Goal: Task Accomplishment & Management: Complete application form

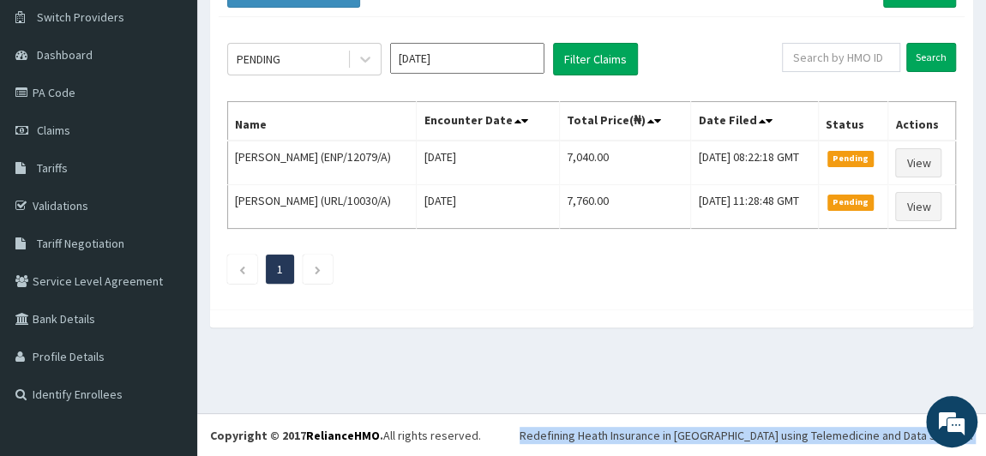
scroll to position [132, 0]
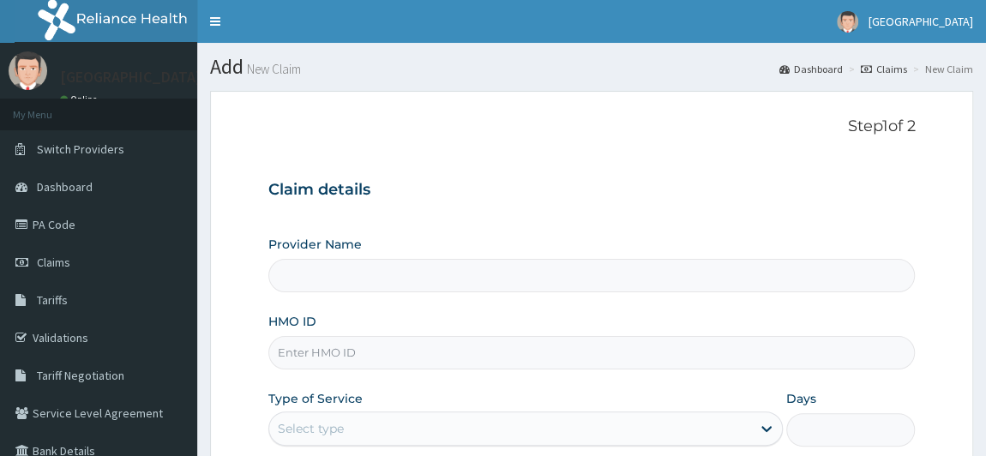
click at [394, 359] on input "HMO ID" at bounding box center [592, 352] width 648 height 33
type input "STT/1"
type input "[GEOGRAPHIC_DATA]"
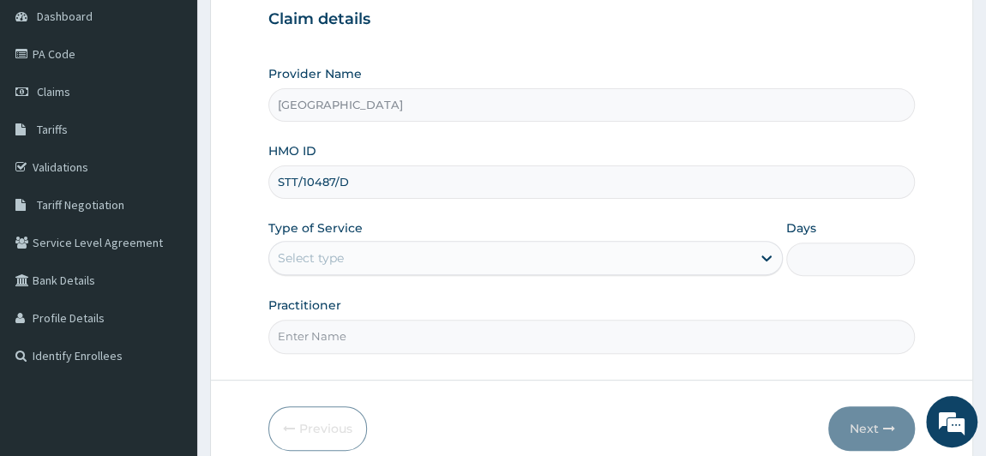
scroll to position [244, 0]
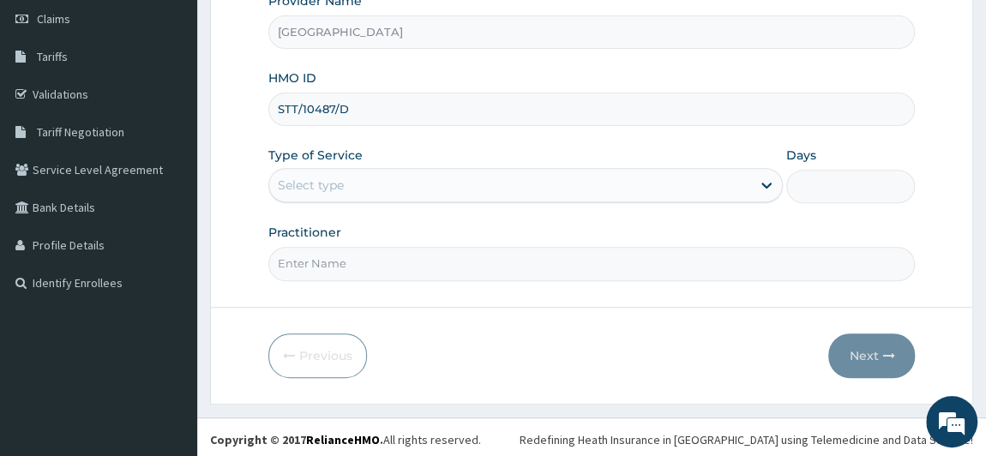
type input "STT/10487/D"
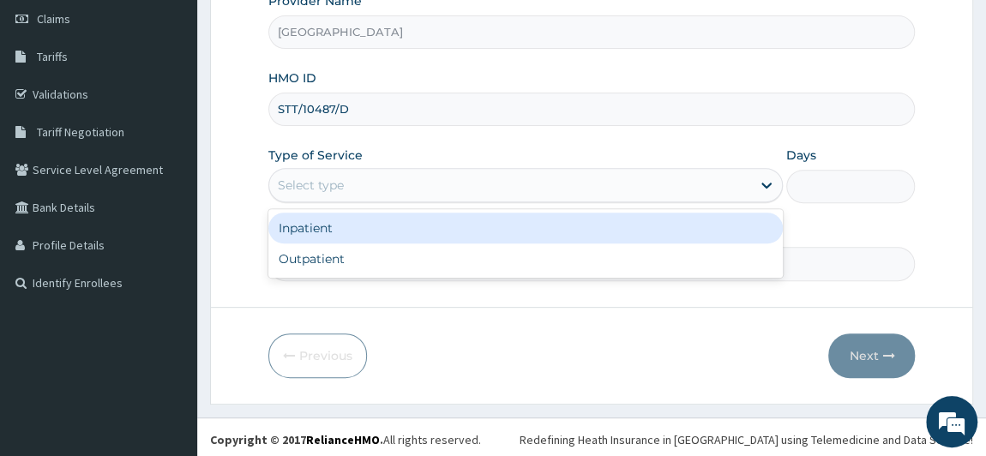
click at [649, 172] on div "Select type" at bounding box center [510, 185] width 483 height 27
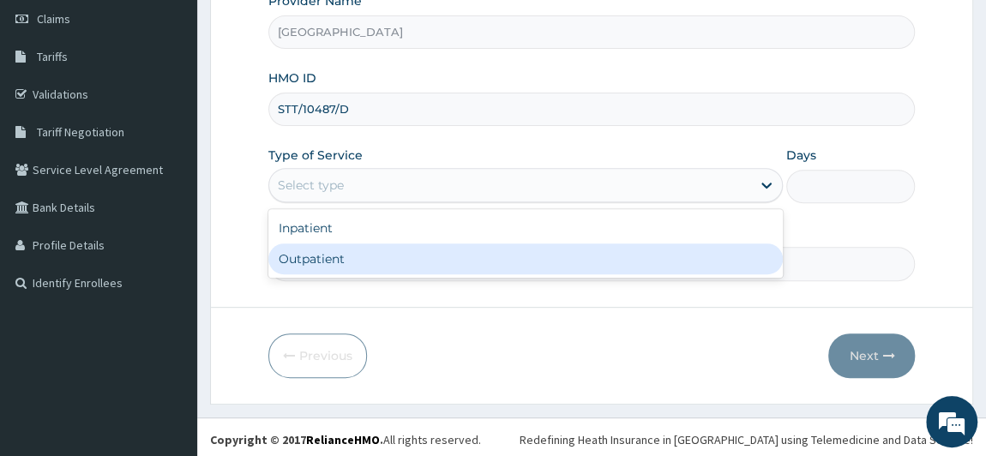
click at [608, 272] on div "Outpatient" at bounding box center [526, 259] width 516 height 31
type input "1"
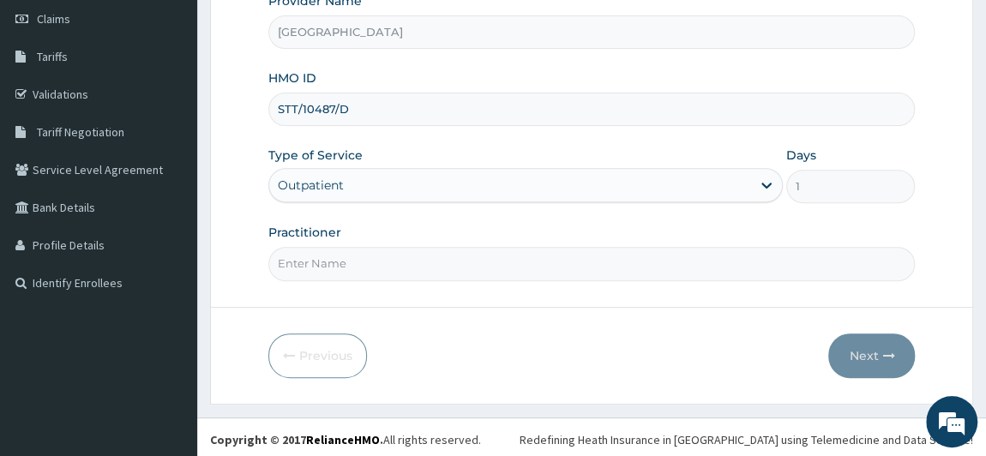
drag, startPoint x: 483, startPoint y: 262, endPoint x: 422, endPoint y: 299, distance: 71.7
click at [422, 299] on form "Step 1 of 2 Claim details Provider Name [GEOGRAPHIC_DATA] HMO ID STT/10487/D Ty…" at bounding box center [591, 125] width 763 height 557
type input "[PERSON_NAME]"
click at [854, 351] on button "Next" at bounding box center [872, 356] width 87 height 45
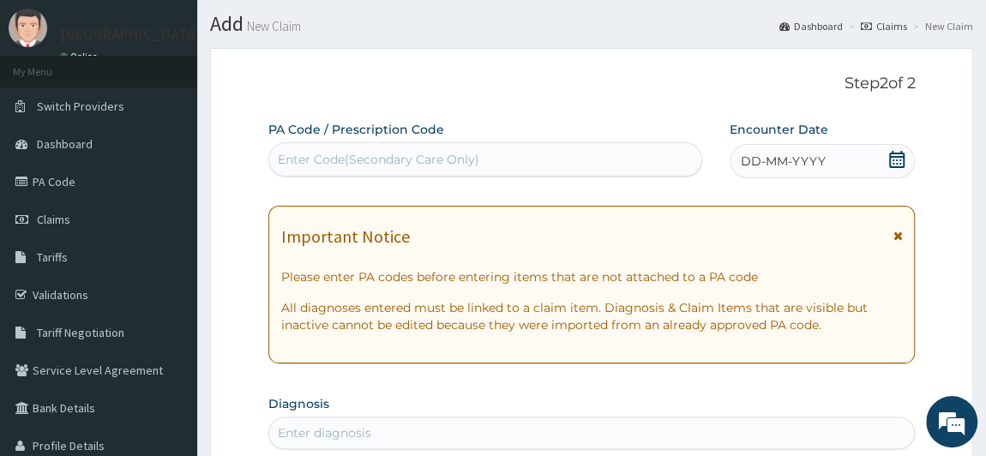
scroll to position [37, 0]
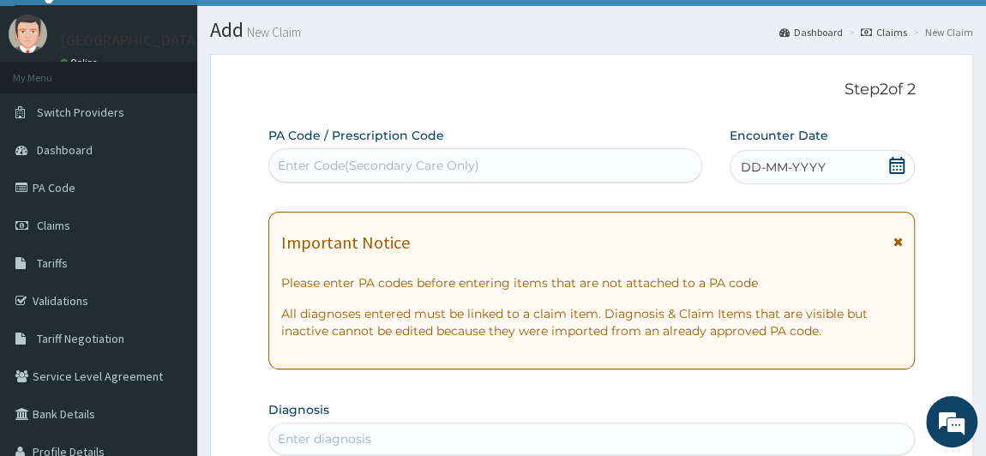
click at [870, 171] on div "DD-MM-YYYY" at bounding box center [823, 167] width 186 height 34
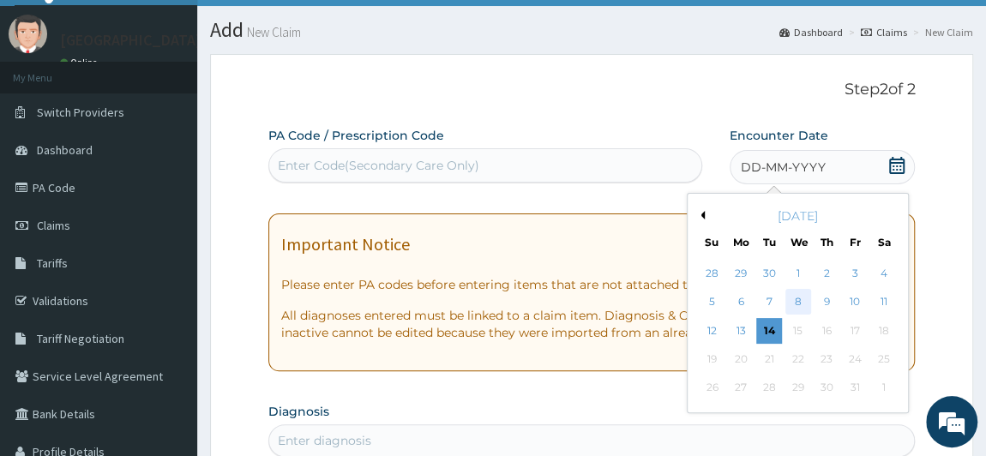
click at [793, 299] on div "8" at bounding box center [798, 303] width 26 height 26
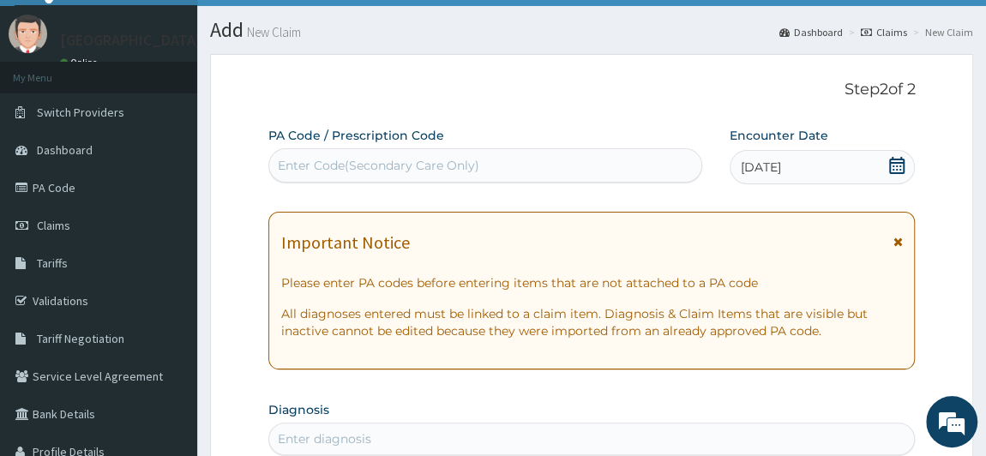
scroll to position [350, 0]
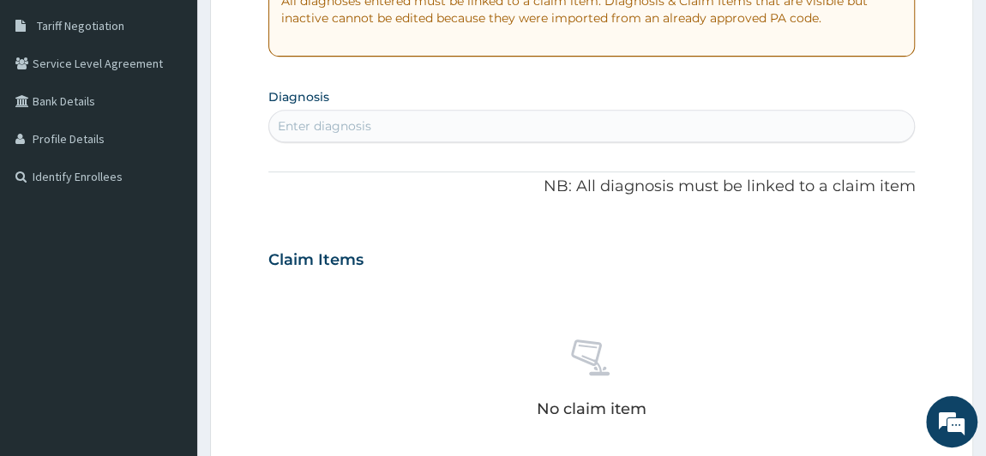
click at [356, 130] on div "Enter diagnosis" at bounding box center [324, 126] width 93 height 17
type input "[MEDICAL_DATA]"
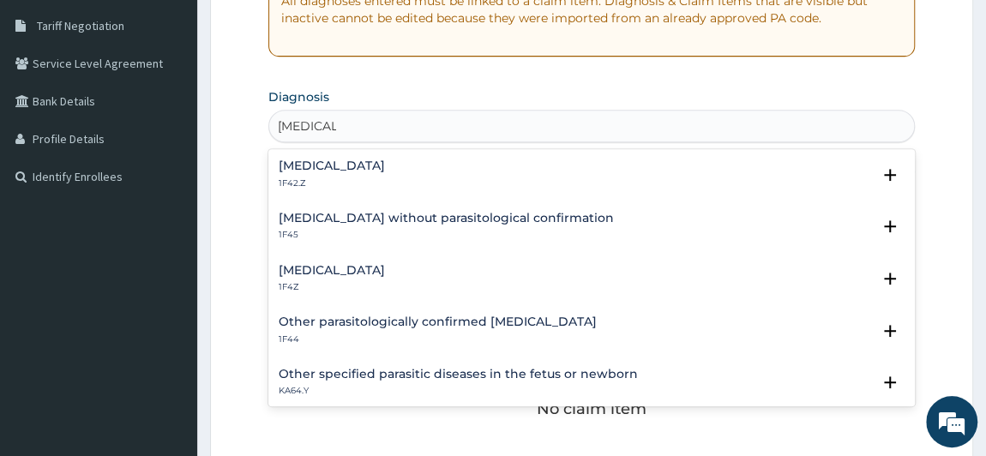
click at [365, 264] on h4 "[MEDICAL_DATA]" at bounding box center [332, 270] width 106 height 13
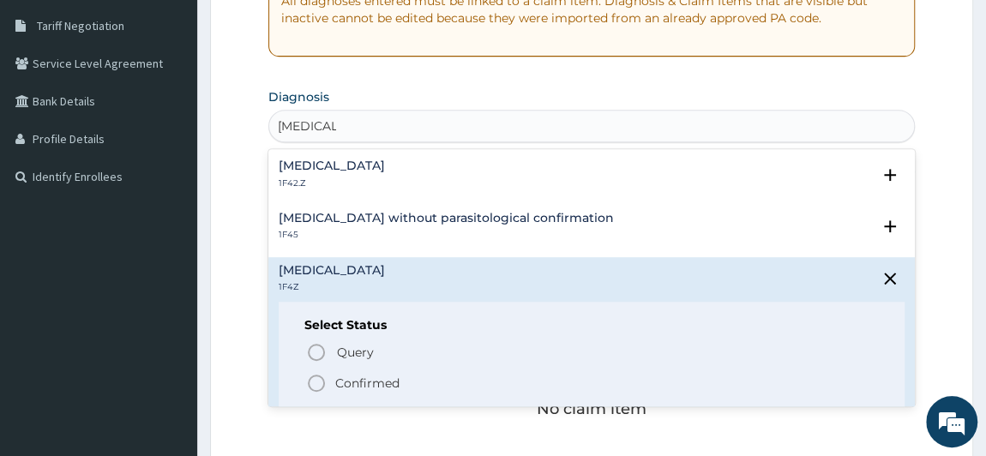
click at [309, 379] on icon "status option filled" at bounding box center [316, 383] width 21 height 21
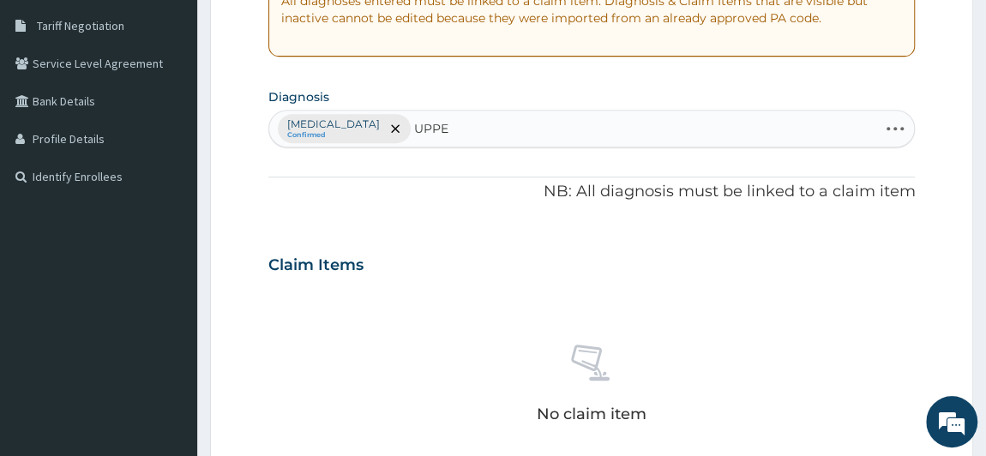
type input "UPPER"
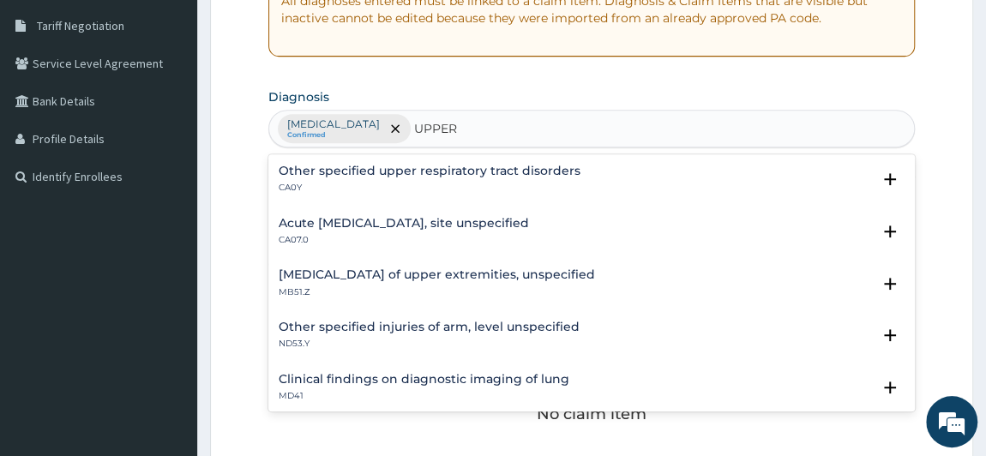
click at [359, 220] on h4 "Acute [MEDICAL_DATA], site unspecified" at bounding box center [404, 223] width 250 height 13
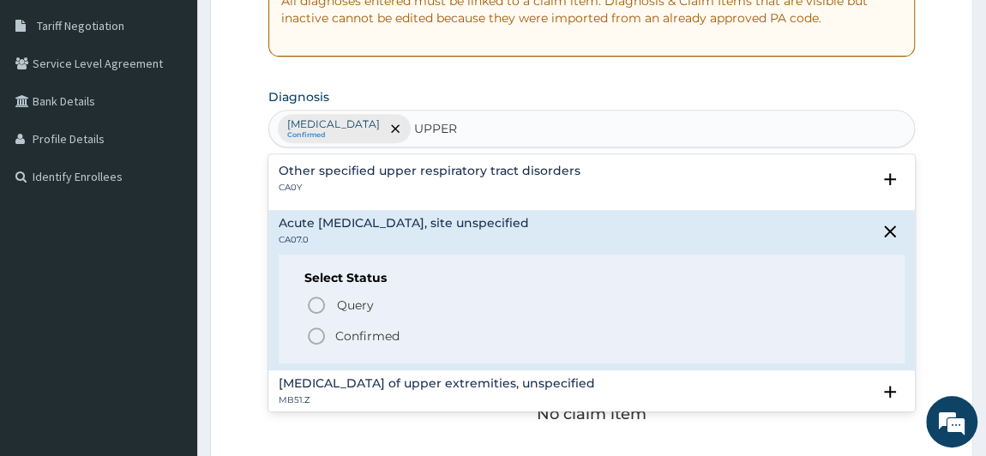
click at [316, 331] on icon "status option filled" at bounding box center [316, 336] width 21 height 21
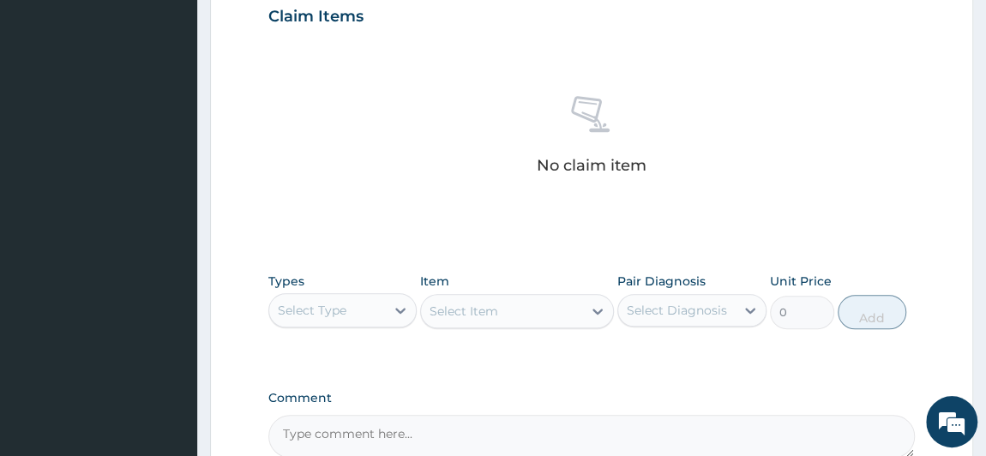
scroll to position [610, 0]
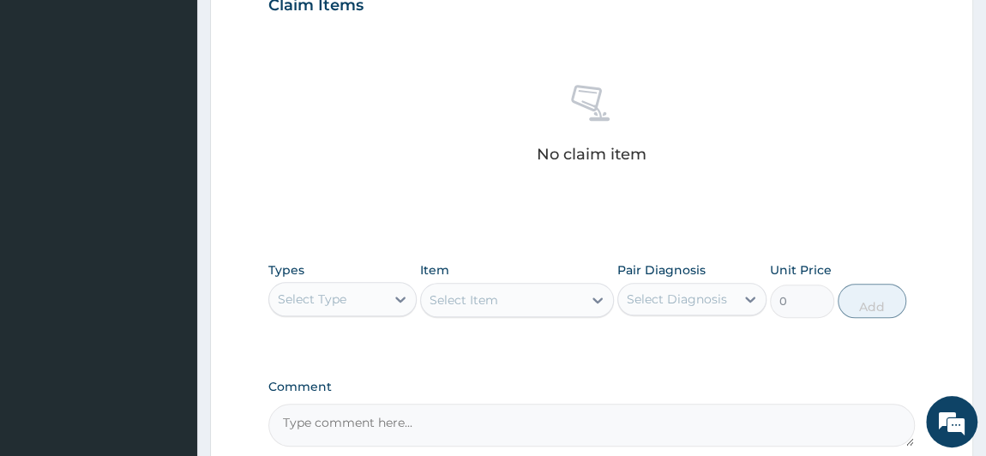
click at [365, 298] on div "Select Type" at bounding box center [327, 299] width 117 height 27
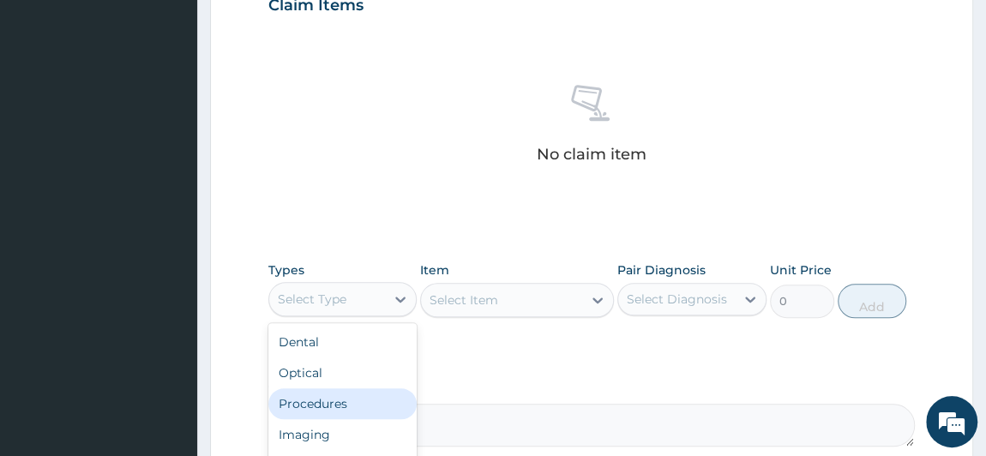
click at [344, 407] on div "Procedures" at bounding box center [342, 404] width 149 height 31
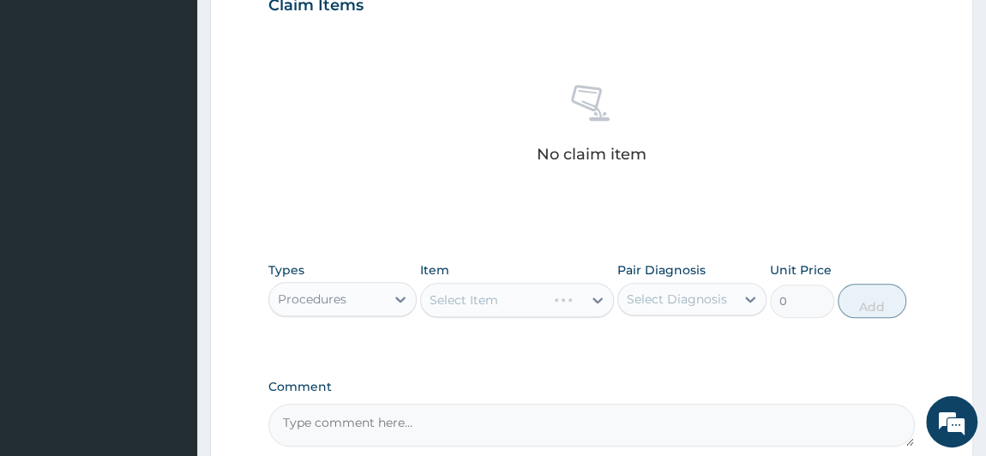
scroll to position [777, 0]
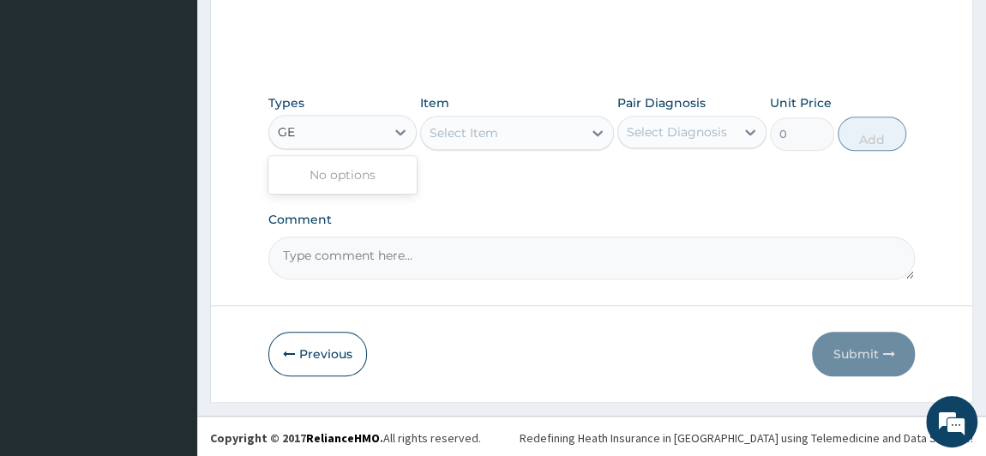
type input "G"
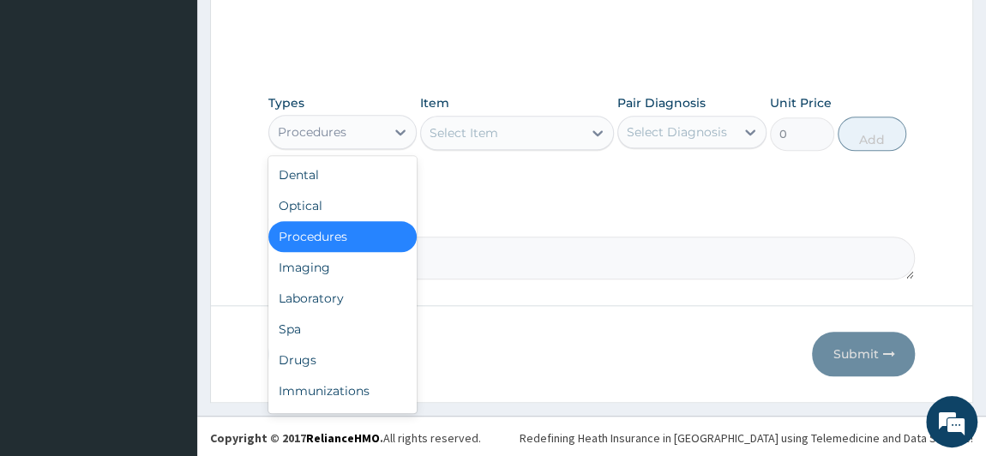
click at [346, 224] on div "Procedures" at bounding box center [342, 236] width 149 height 31
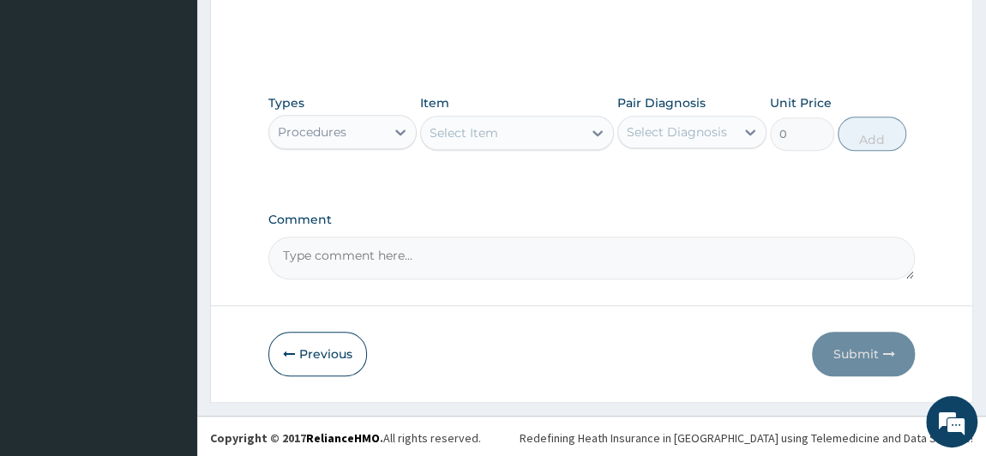
click at [456, 150] on div "Types Procedures Item Select Item Pair Diagnosis Select Diagnosis Unit Price 0 …" at bounding box center [592, 123] width 648 height 74
click at [461, 137] on div "Select Item" at bounding box center [464, 132] width 69 height 17
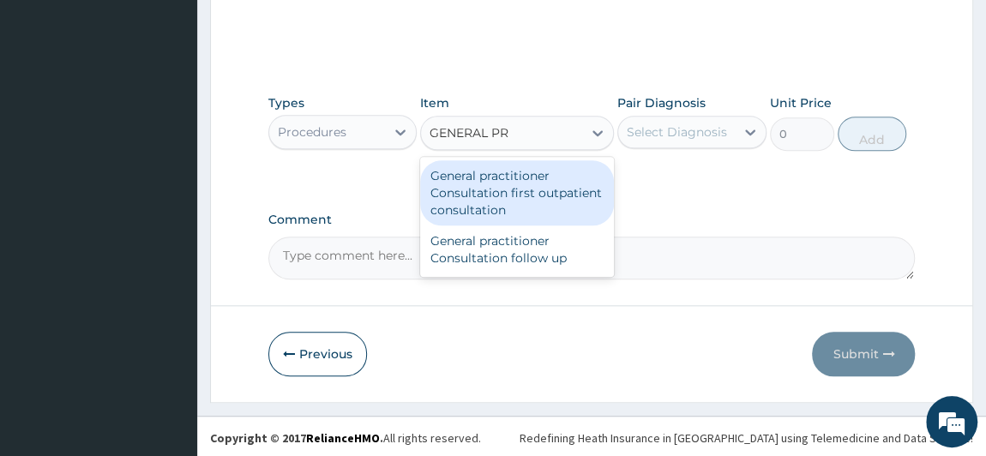
type input "GENERAL PRA"
click at [534, 208] on div "General practitioner Consultation first outpatient consultation" at bounding box center [517, 192] width 194 height 65
type input "3000"
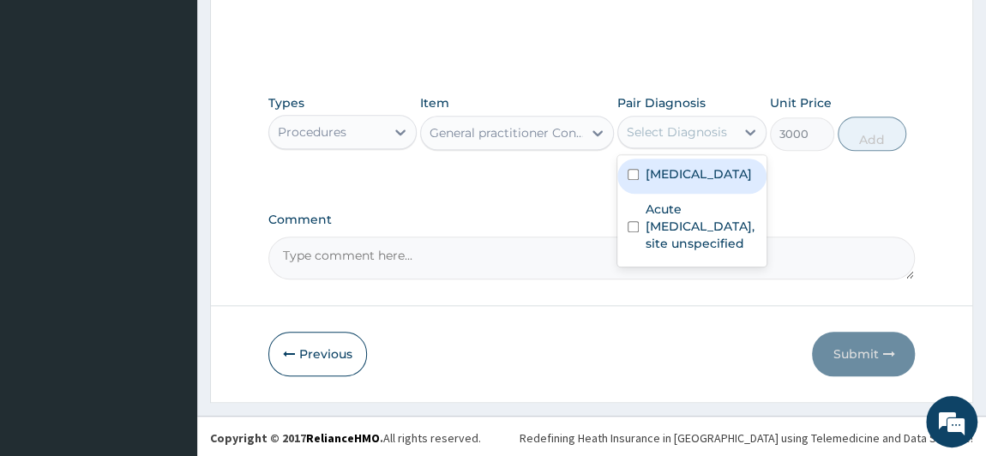
click at [702, 134] on div "Select Diagnosis" at bounding box center [677, 132] width 100 height 17
click at [690, 183] on label "[MEDICAL_DATA]" at bounding box center [699, 174] width 106 height 17
checkbox input "true"
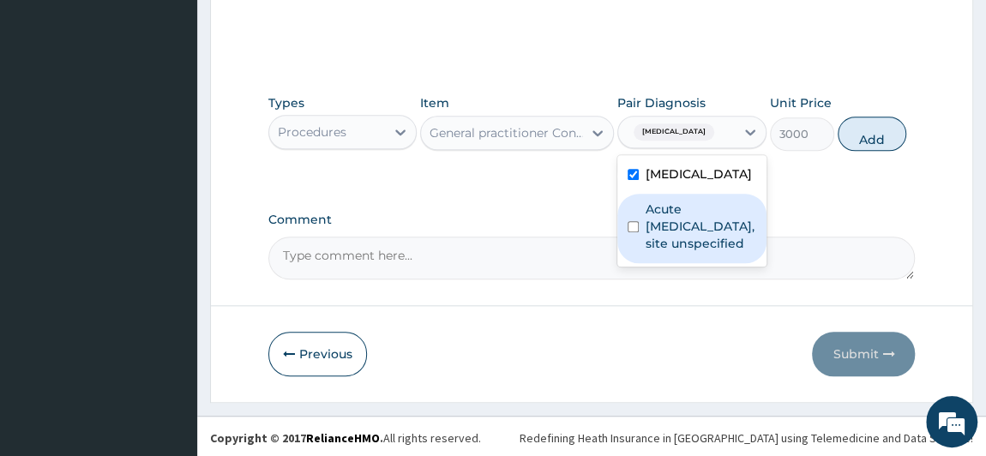
click at [697, 246] on label "Acute [MEDICAL_DATA], site unspecified" at bounding box center [701, 226] width 111 height 51
checkbox input "true"
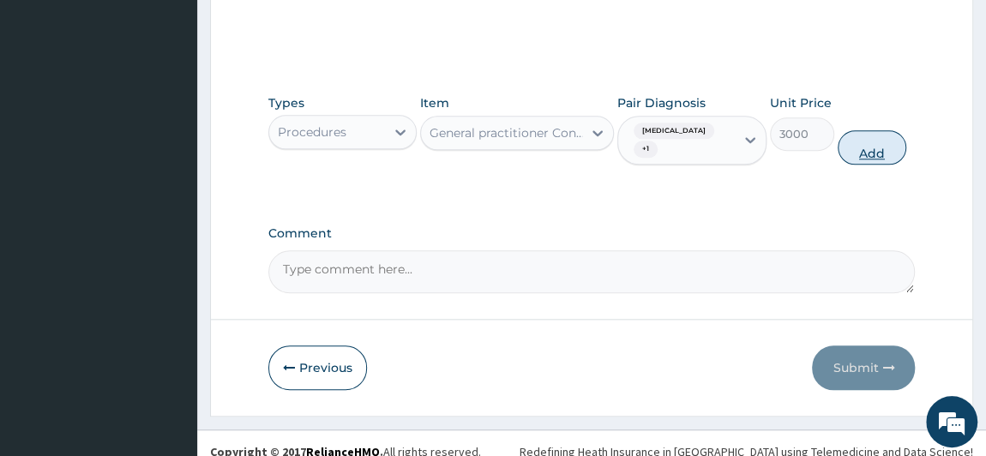
click at [880, 147] on button "Add" at bounding box center [872, 147] width 69 height 34
type input "0"
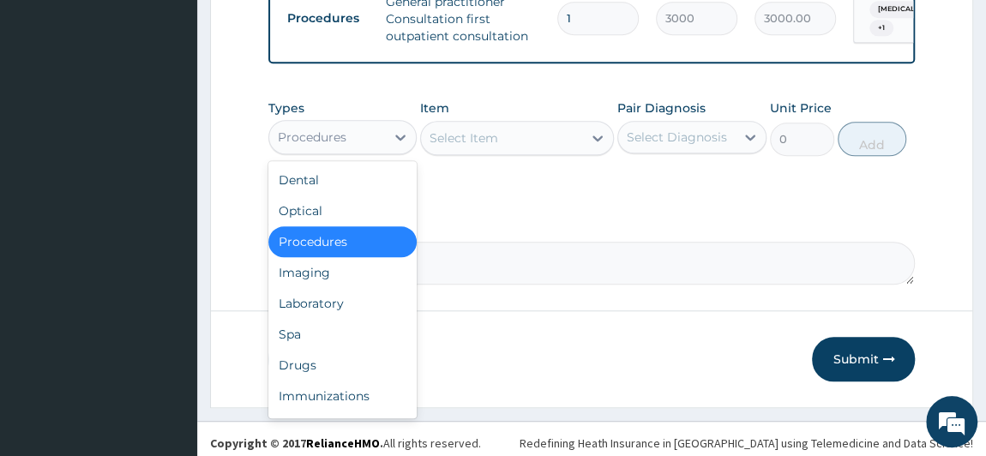
click at [359, 149] on div "Procedures" at bounding box center [327, 137] width 117 height 27
click at [337, 365] on div "Drugs" at bounding box center [342, 365] width 149 height 31
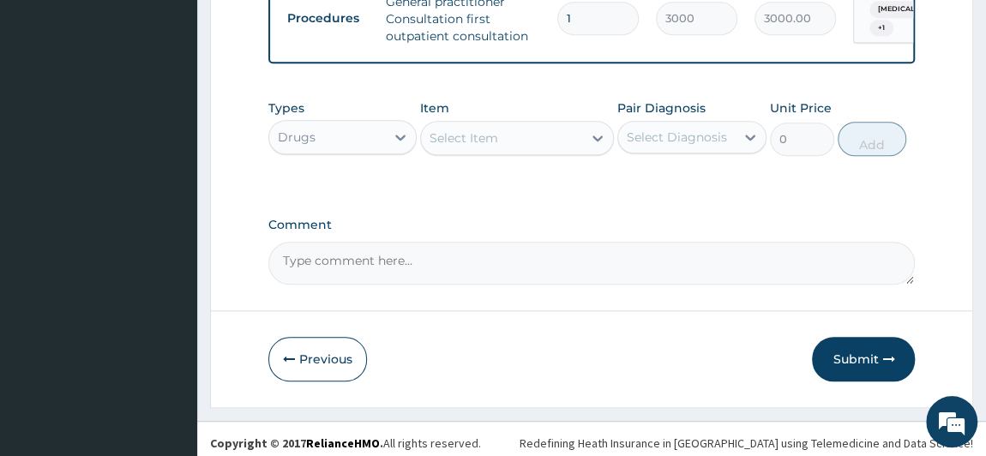
click at [553, 165] on div "Types Drugs Item Select Item Pair Diagnosis Select Diagnosis Unit Price 0 Add" at bounding box center [592, 128] width 648 height 74
click at [540, 152] on div "Select Item" at bounding box center [501, 137] width 161 height 27
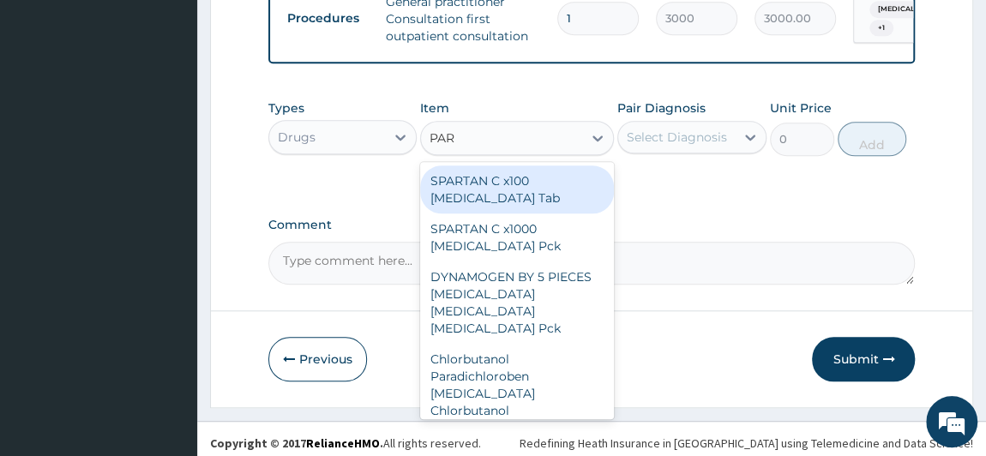
type input "PARA"
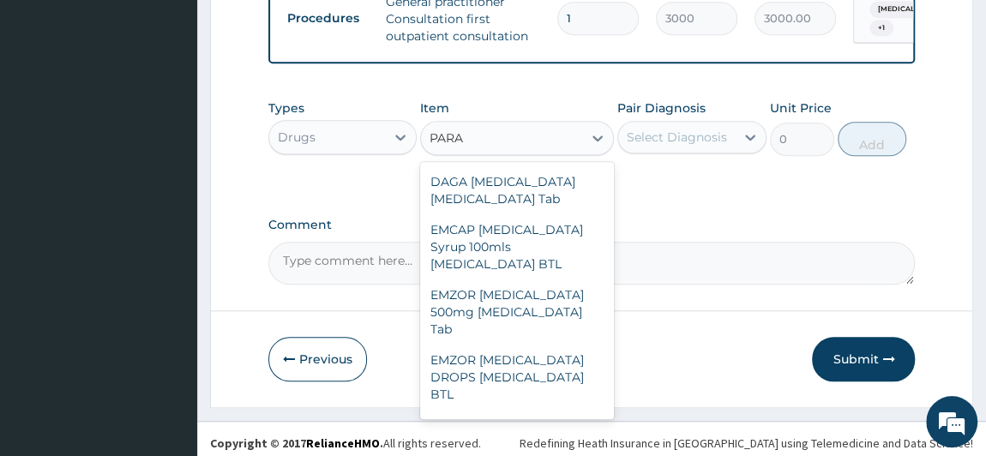
scroll to position [262, 0]
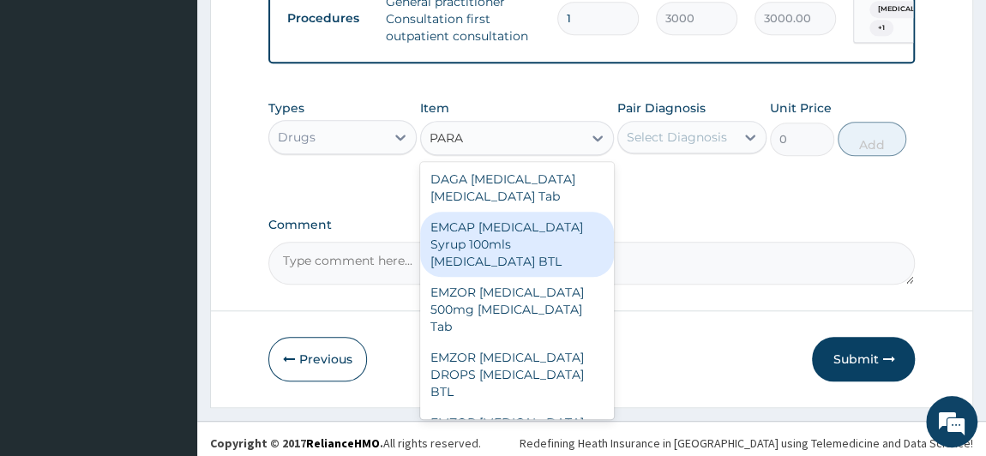
click at [491, 254] on div "EMCAP [MEDICAL_DATA] Syrup 100mls [MEDICAL_DATA] BTL" at bounding box center [517, 244] width 194 height 65
type input "350"
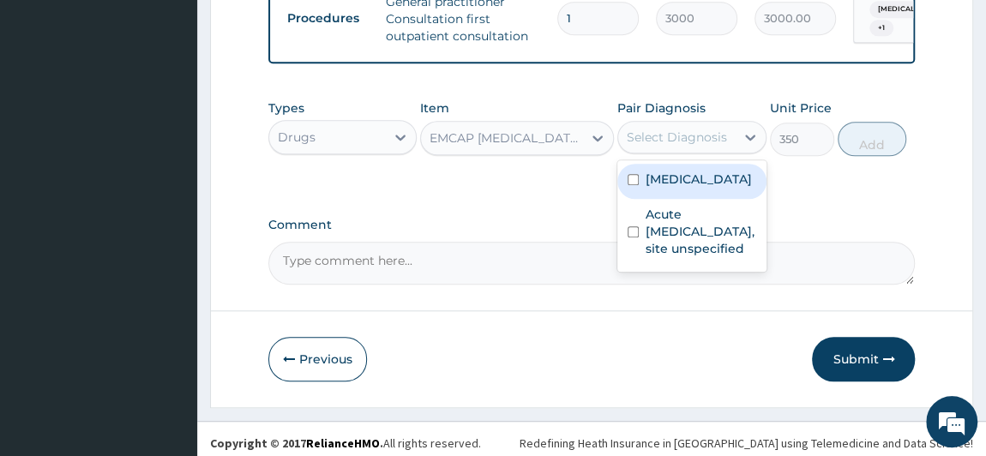
click at [733, 140] on div "Select Diagnosis" at bounding box center [676, 137] width 117 height 27
click at [701, 188] on label "[MEDICAL_DATA]" at bounding box center [699, 179] width 106 height 17
checkbox input "true"
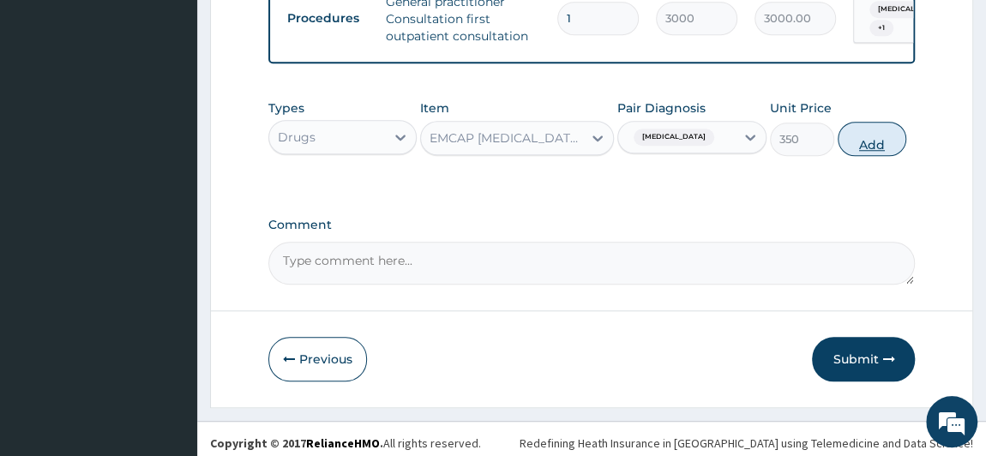
click at [860, 142] on button "Add" at bounding box center [872, 139] width 69 height 34
type input "0"
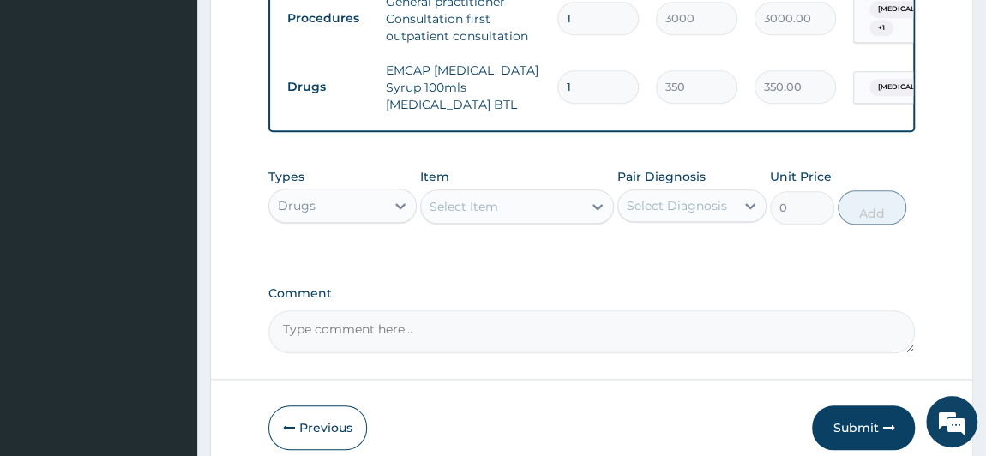
click at [509, 220] on div "Select Item" at bounding box center [501, 206] width 161 height 27
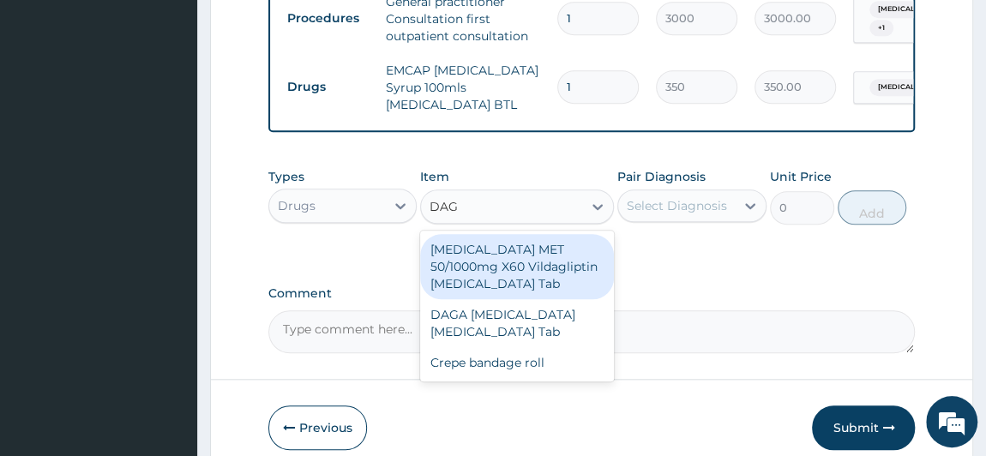
type input "DAGA"
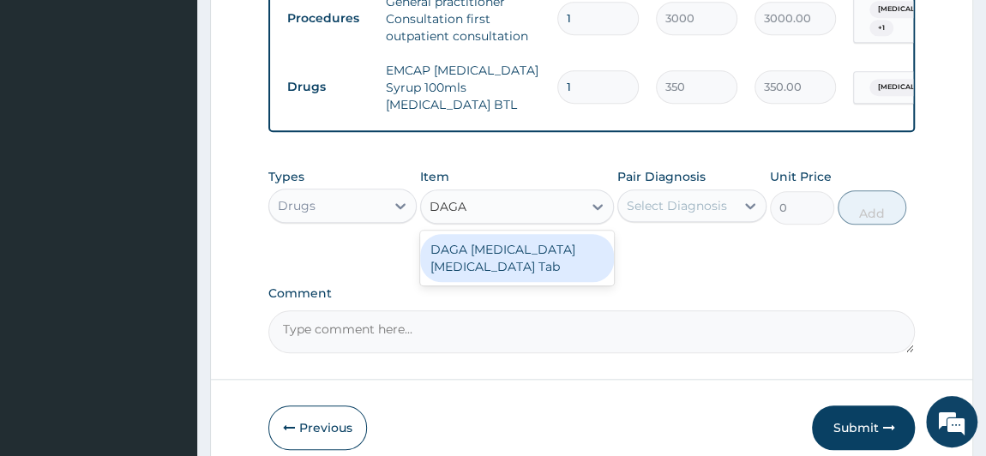
click at [523, 242] on div "DAGA [MEDICAL_DATA] [MEDICAL_DATA] Tab" at bounding box center [517, 258] width 194 height 55
click at [540, 262] on div "DAGA [MEDICAL_DATA] [MEDICAL_DATA] Tab" at bounding box center [517, 258] width 194 height 48
type input "20"
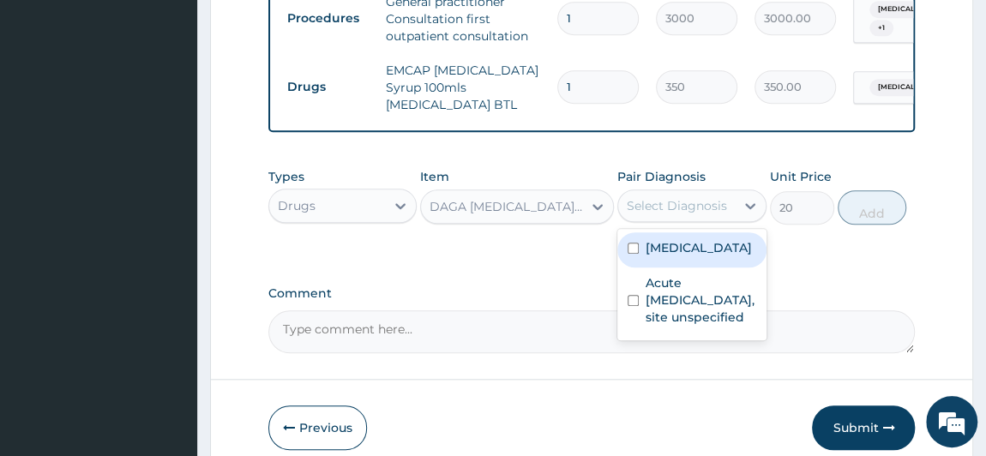
drag, startPoint x: 677, startPoint y: 218, endPoint x: 672, endPoint y: 262, distance: 44.9
click at [672, 222] on div "option [MEDICAL_DATA], selected. option [MEDICAL_DATA] focused, 1 of 2. 2 resul…" at bounding box center [692, 206] width 149 height 33
click at [672, 256] on label "[MEDICAL_DATA]" at bounding box center [699, 247] width 106 height 17
checkbox input "true"
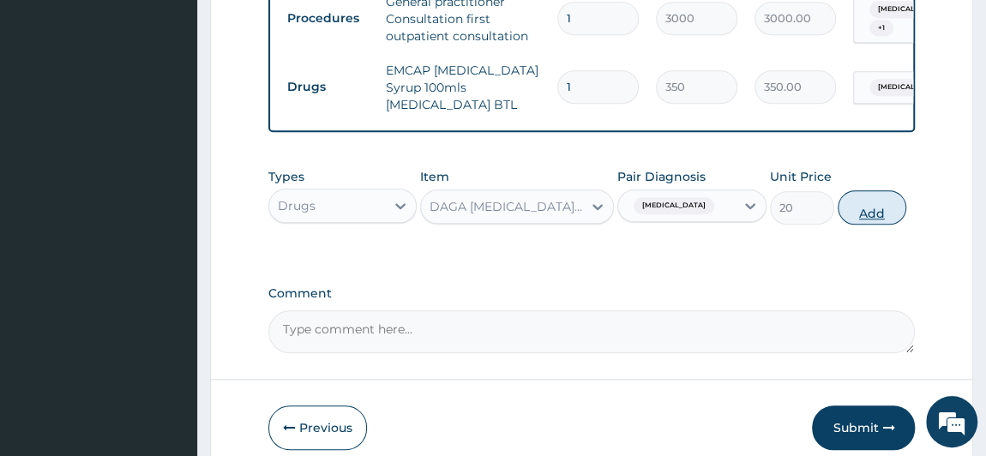
click at [862, 214] on button "Add" at bounding box center [872, 207] width 69 height 34
type input "0"
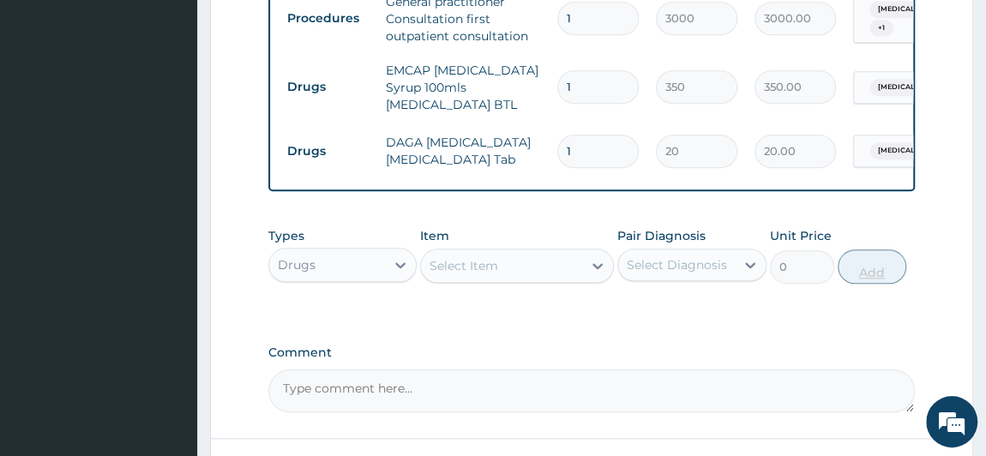
type input "0.00"
type input "8"
type input "160.00"
type input "0.00"
type input "9"
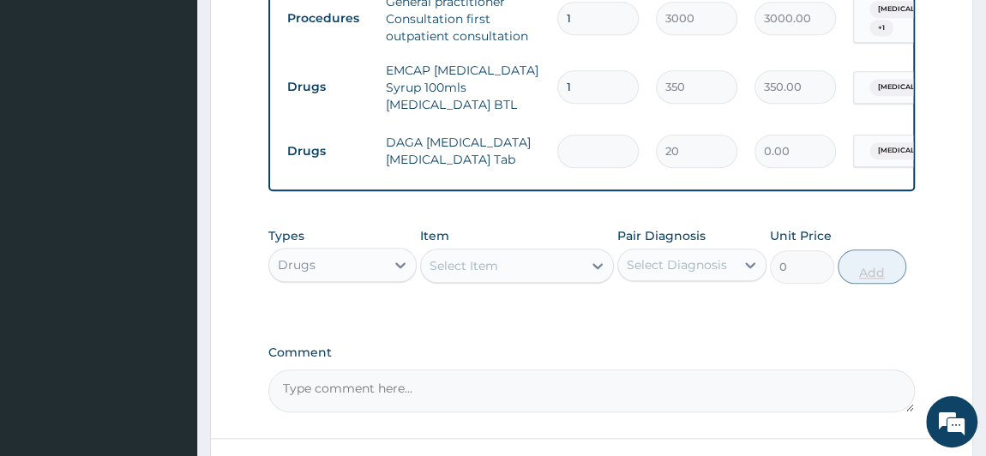
type input "180.00"
type input "9"
click at [556, 269] on div "Select Item" at bounding box center [501, 265] width 161 height 27
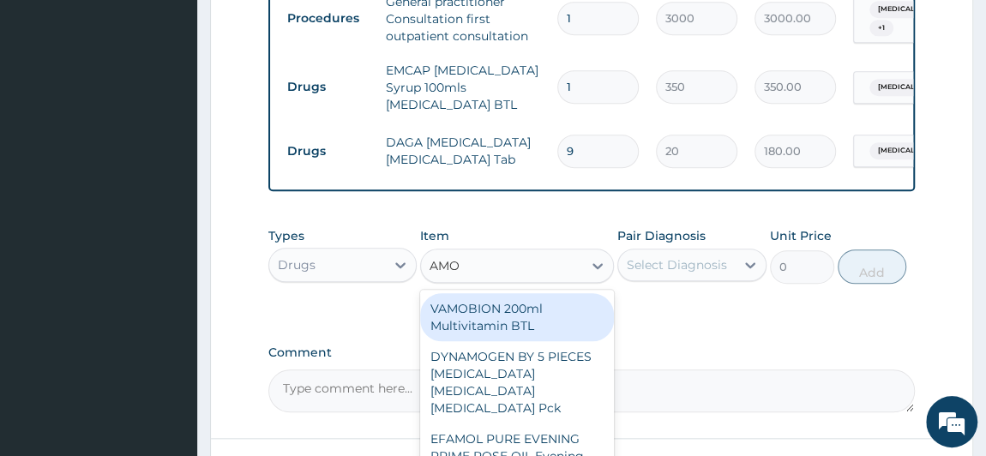
type input "AMOX"
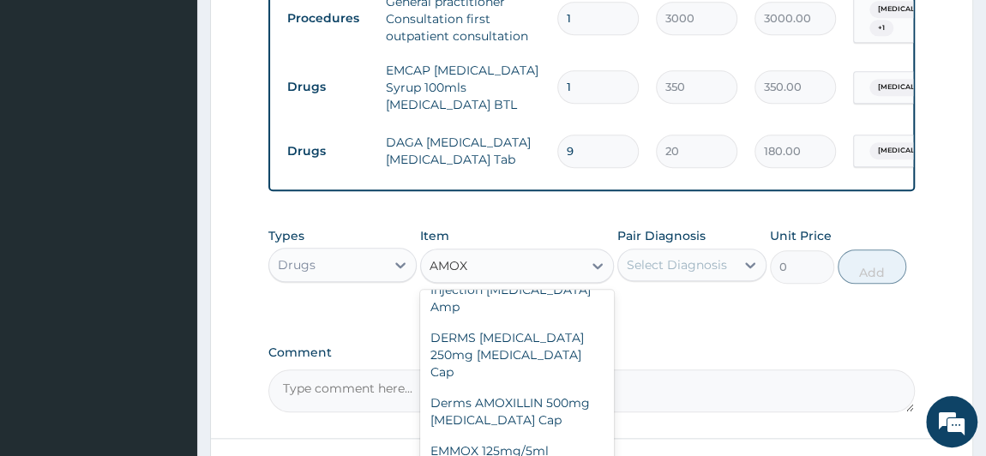
scroll to position [356, 0]
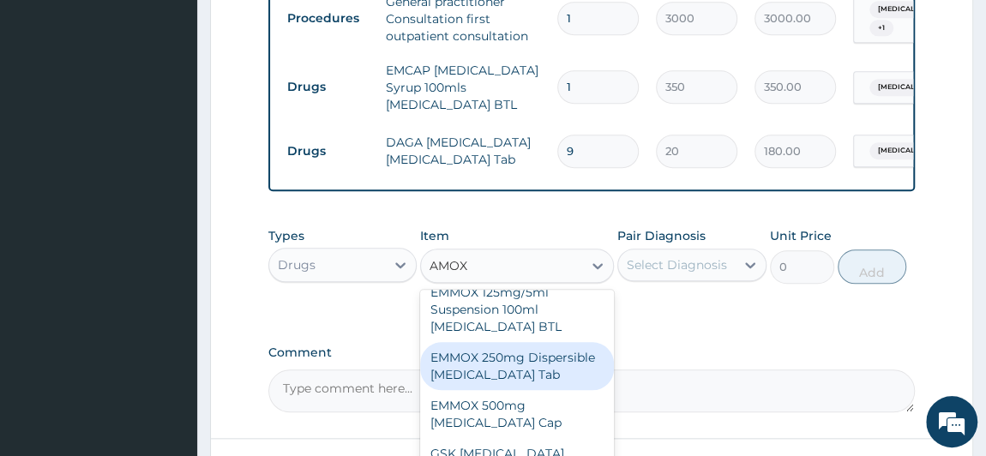
click at [515, 342] on div "EMMOX 250mg Dispersible [MEDICAL_DATA] Tab" at bounding box center [517, 366] width 194 height 48
type input "70"
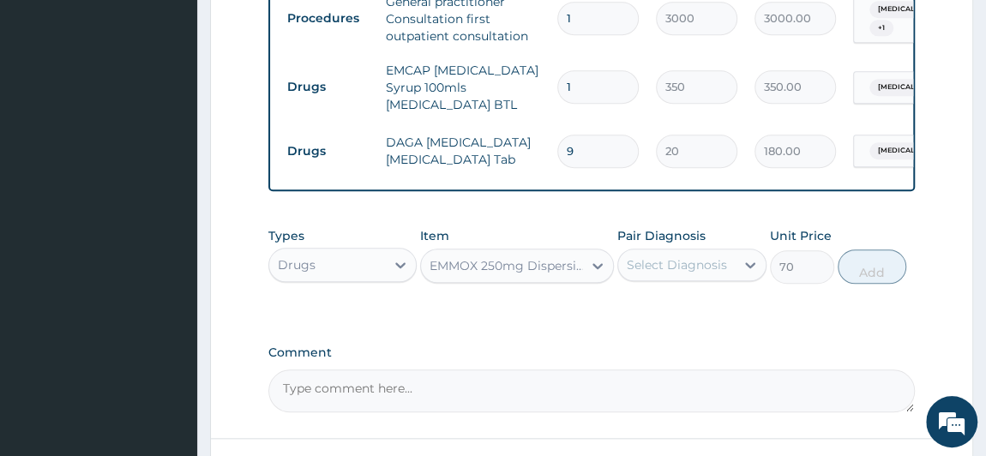
click at [662, 274] on div "Select Diagnosis" at bounding box center [677, 264] width 100 height 17
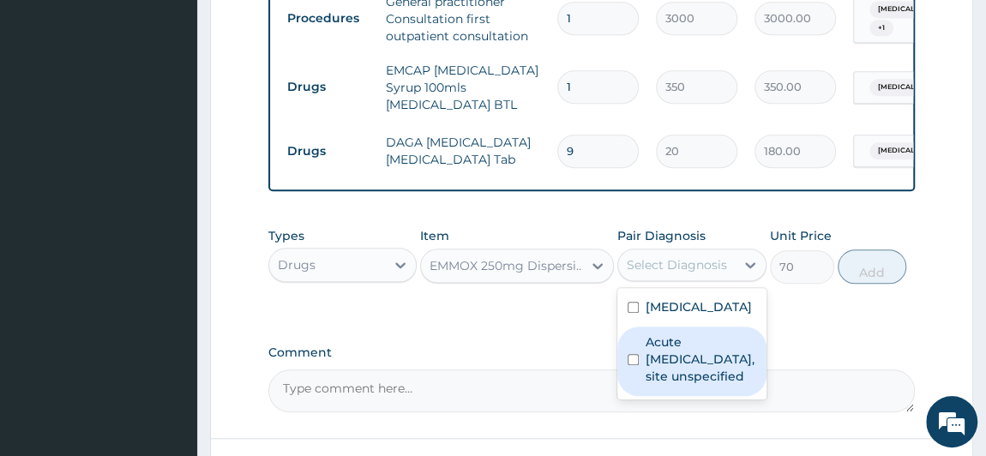
click at [660, 372] on label "Acute [MEDICAL_DATA], site unspecified" at bounding box center [701, 359] width 111 height 51
checkbox input "true"
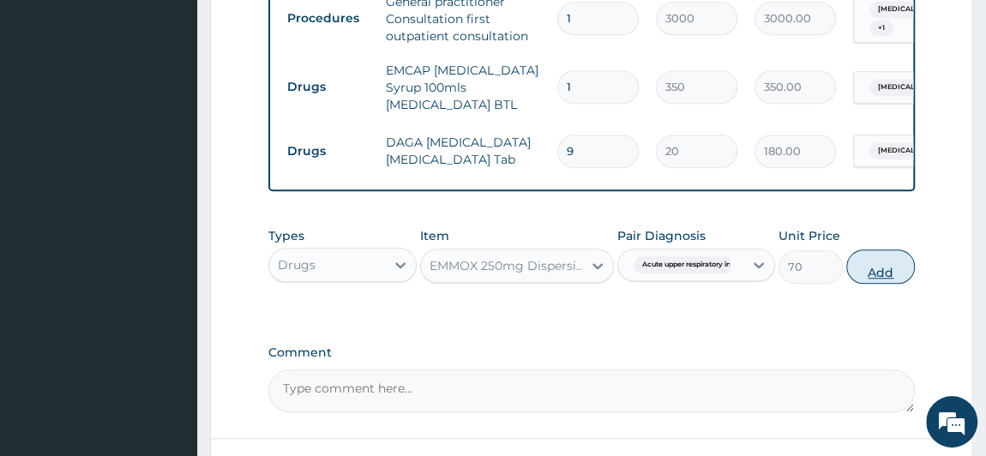
click at [878, 271] on button "Add" at bounding box center [881, 267] width 69 height 34
type input "0"
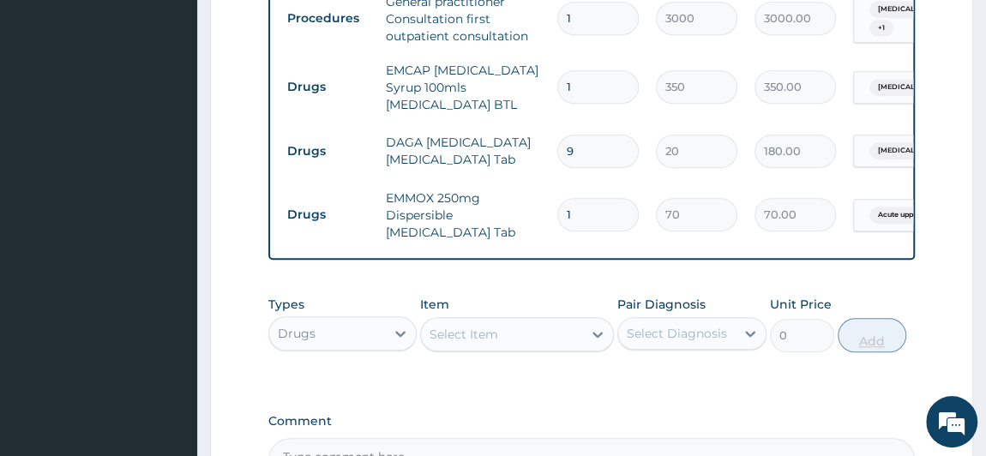
type input "15"
type input "1050.00"
type input "15"
click at [546, 340] on div "Select Item" at bounding box center [501, 334] width 161 height 27
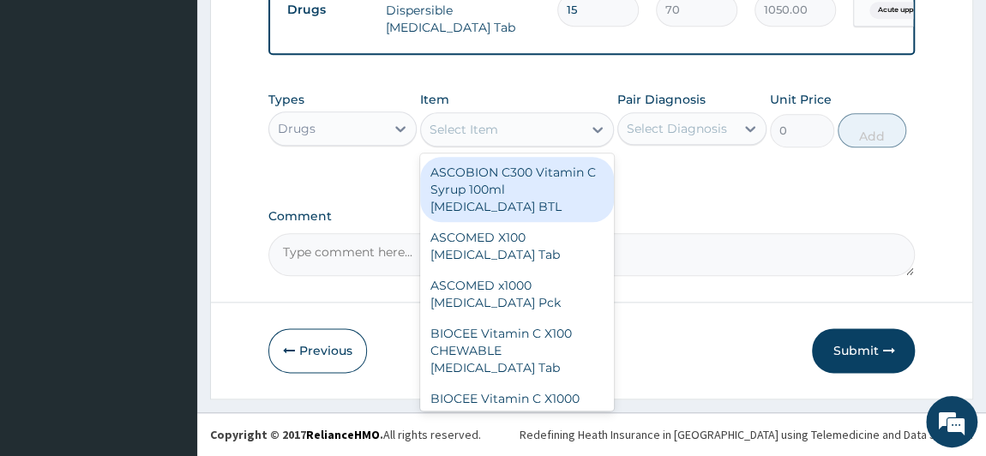
scroll to position [910, 0]
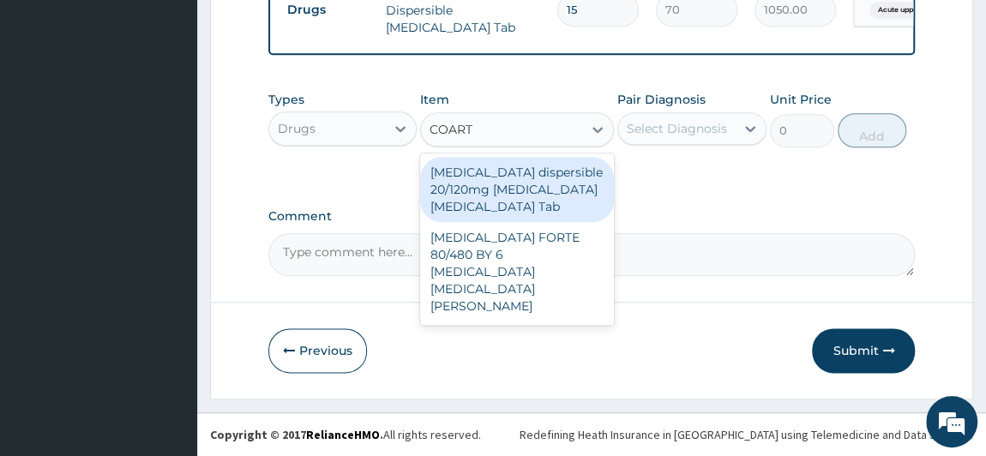
type input "COARTE"
click at [552, 212] on div "[MEDICAL_DATA] dispersible 20/120mg [MEDICAL_DATA] [MEDICAL_DATA] Tab" at bounding box center [517, 189] width 194 height 65
type input "450"
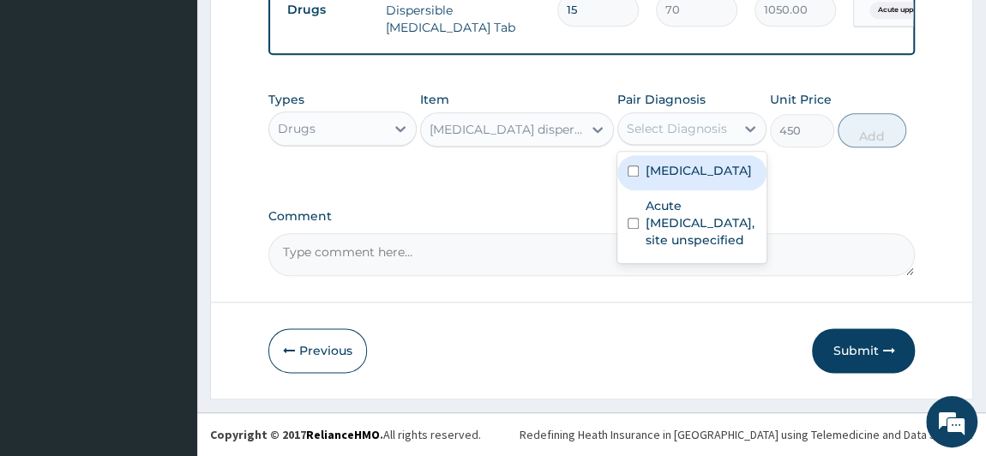
click at [689, 142] on div "Select Diagnosis" at bounding box center [676, 128] width 117 height 27
click at [683, 179] on label "[MEDICAL_DATA]" at bounding box center [699, 170] width 106 height 17
checkbox input "true"
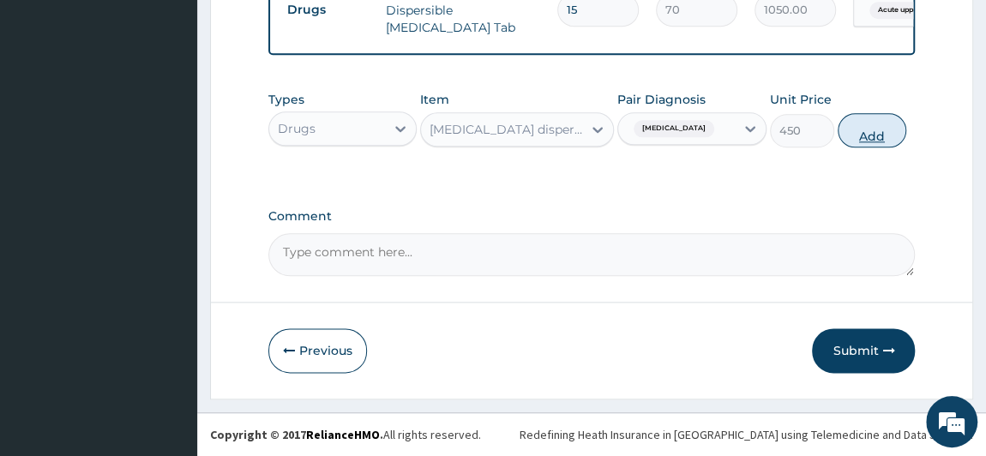
click at [867, 135] on button "Add" at bounding box center [872, 130] width 69 height 34
type input "0"
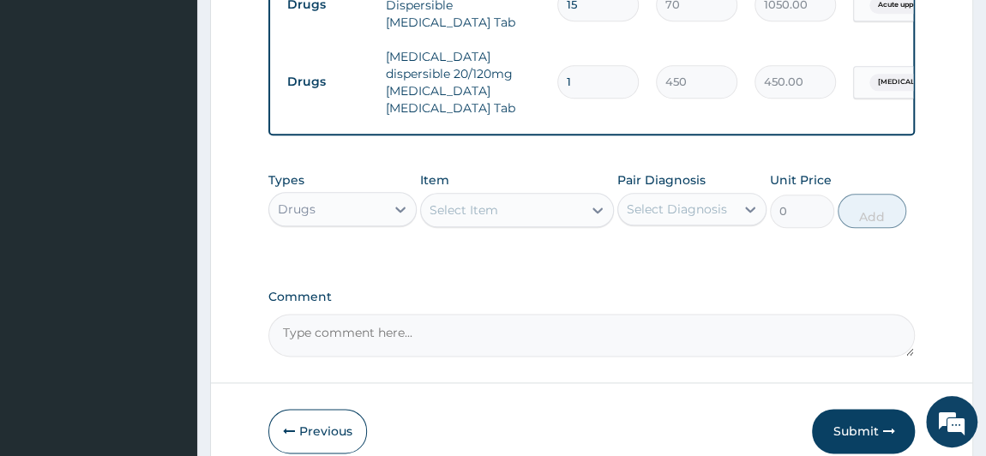
click at [462, 202] on div "Select Item" at bounding box center [464, 210] width 69 height 17
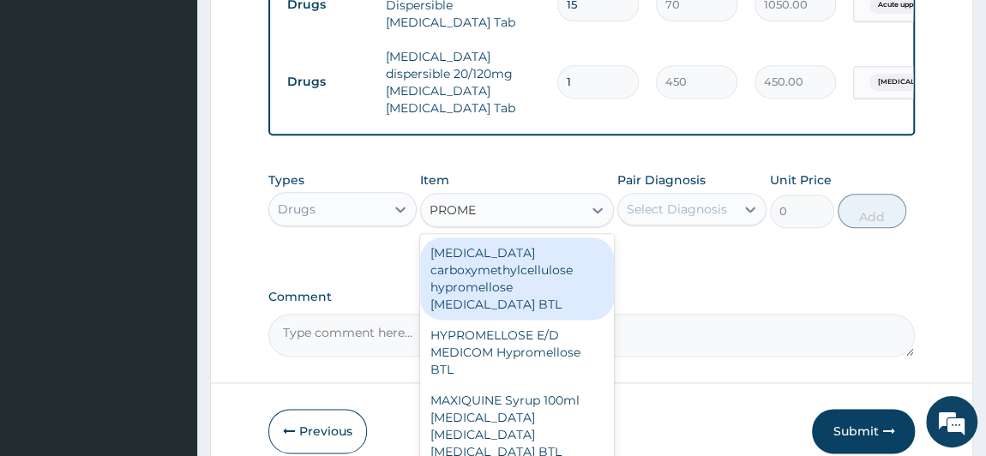
type input "PROMET"
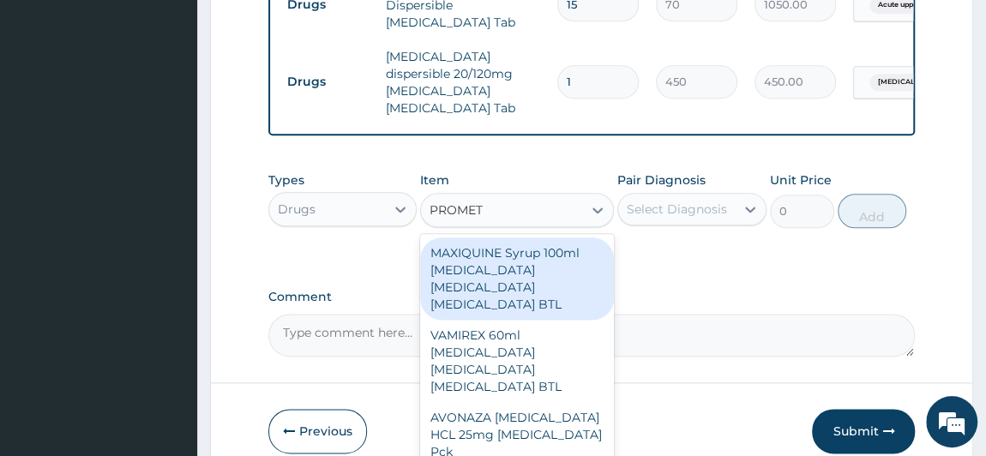
click at [534, 284] on div "MAXIQUINE Syrup 100ml [MEDICAL_DATA] [MEDICAL_DATA] [MEDICAL_DATA] BTL" at bounding box center [517, 279] width 194 height 82
type input "300"
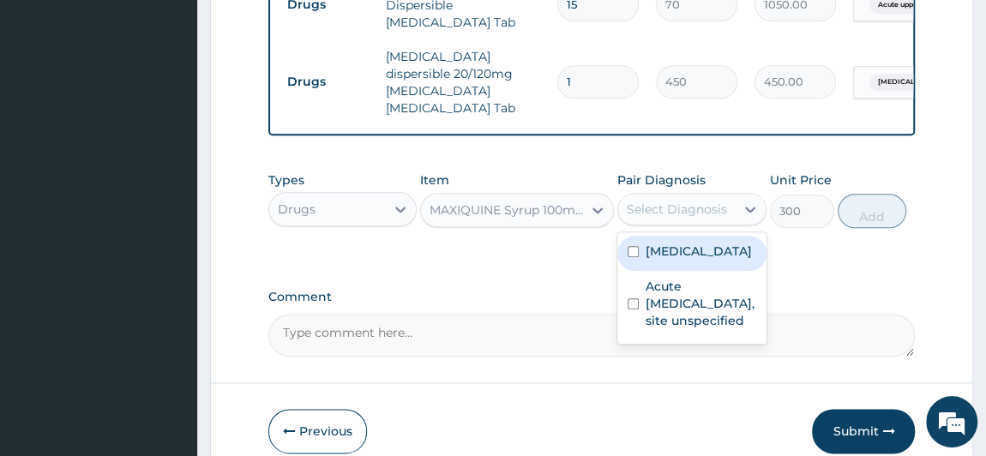
click at [679, 203] on div "Select Diagnosis" at bounding box center [677, 209] width 100 height 17
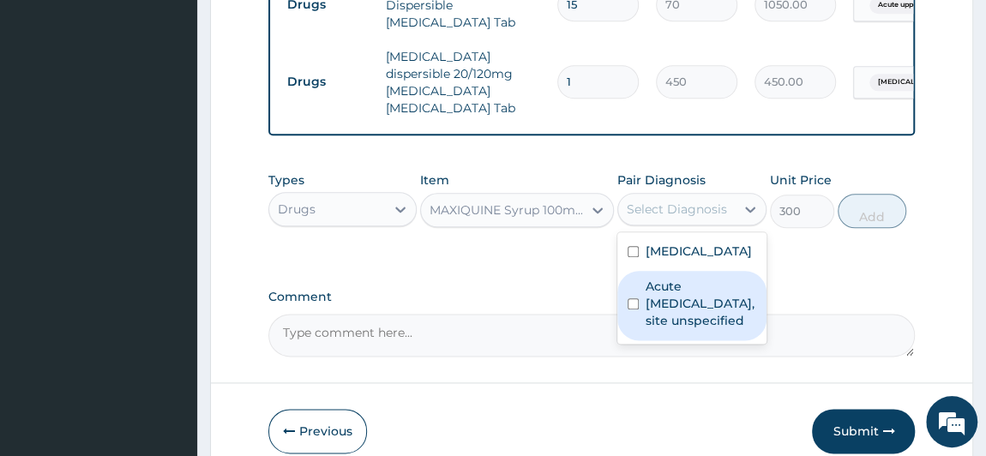
click at [680, 329] on label "Acute [MEDICAL_DATA], site unspecified" at bounding box center [701, 303] width 111 height 51
checkbox input "true"
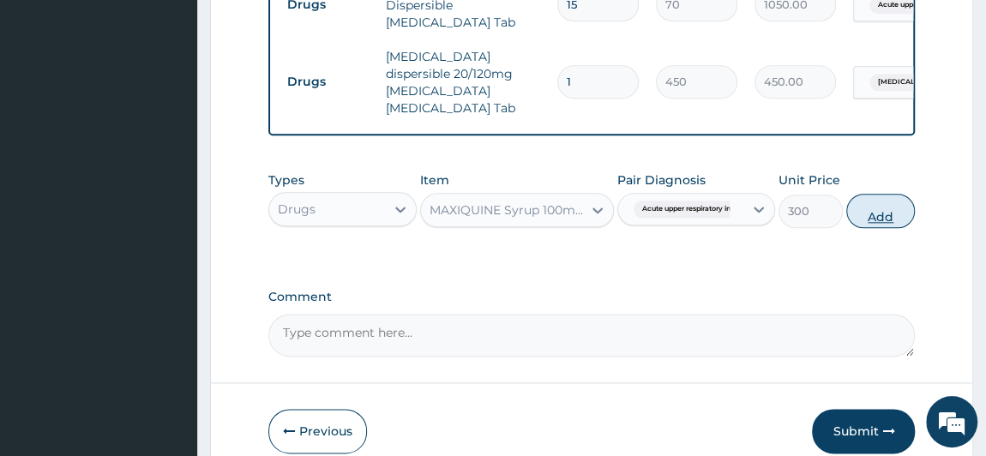
click at [881, 208] on button "Add" at bounding box center [881, 211] width 69 height 34
type input "0"
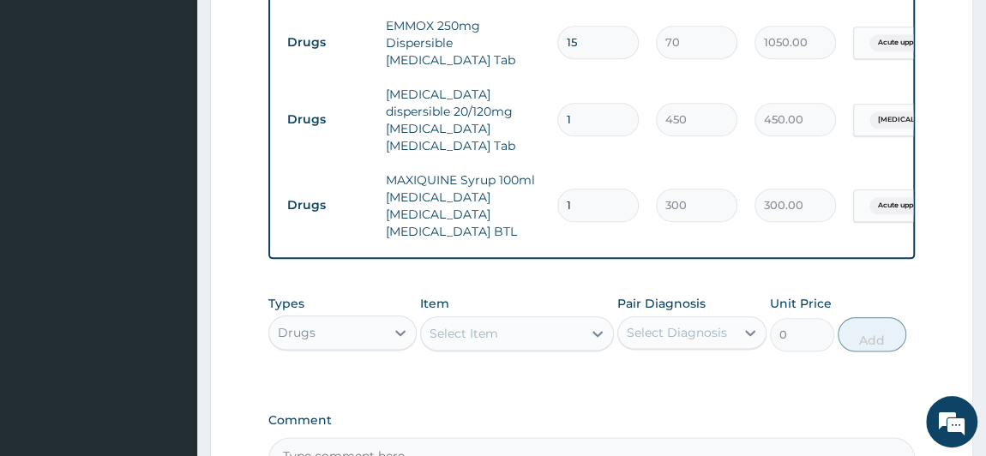
scroll to position [889, 0]
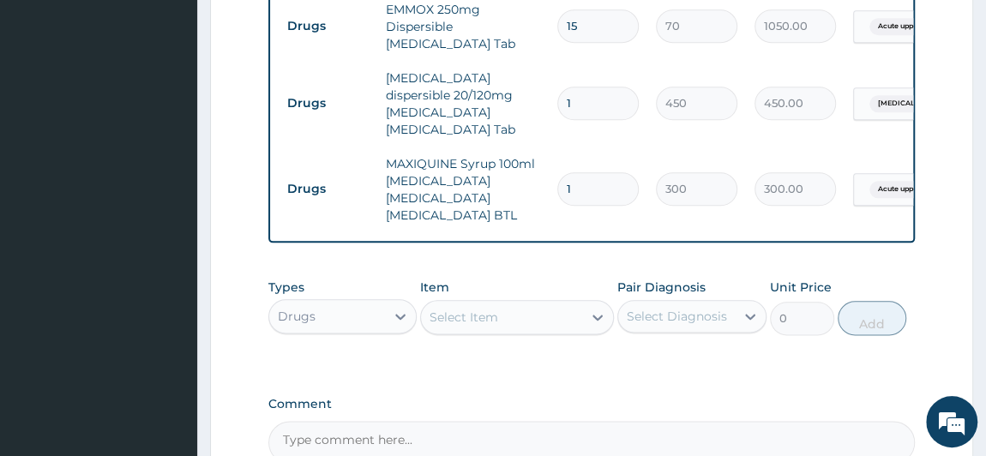
click at [471, 309] on div "Select Item" at bounding box center [464, 317] width 69 height 17
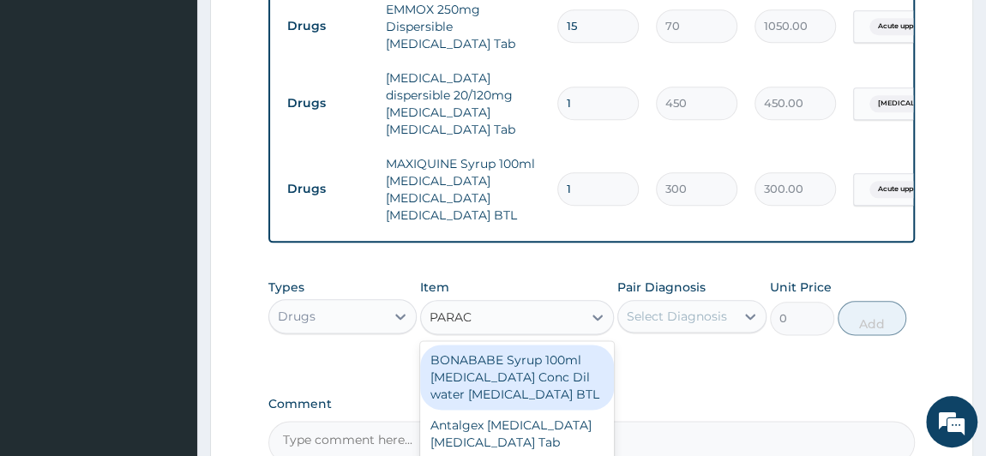
type input "PARACE"
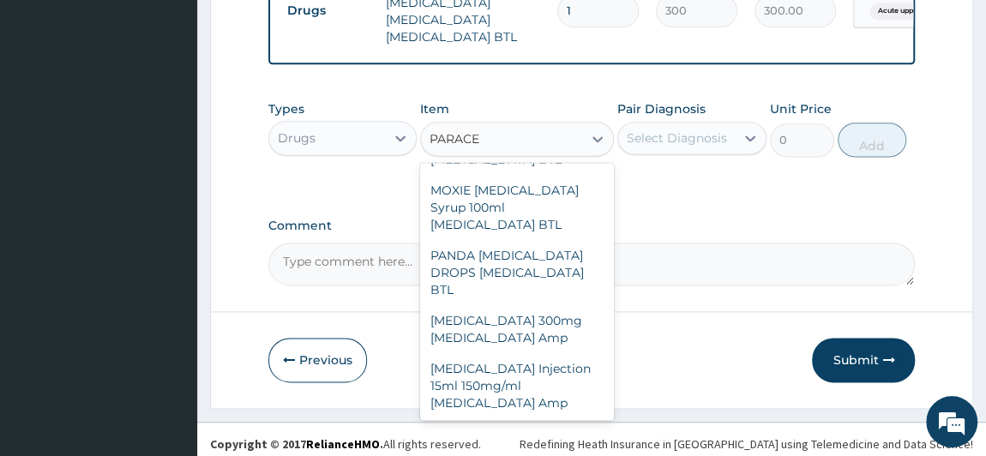
scroll to position [679, 0]
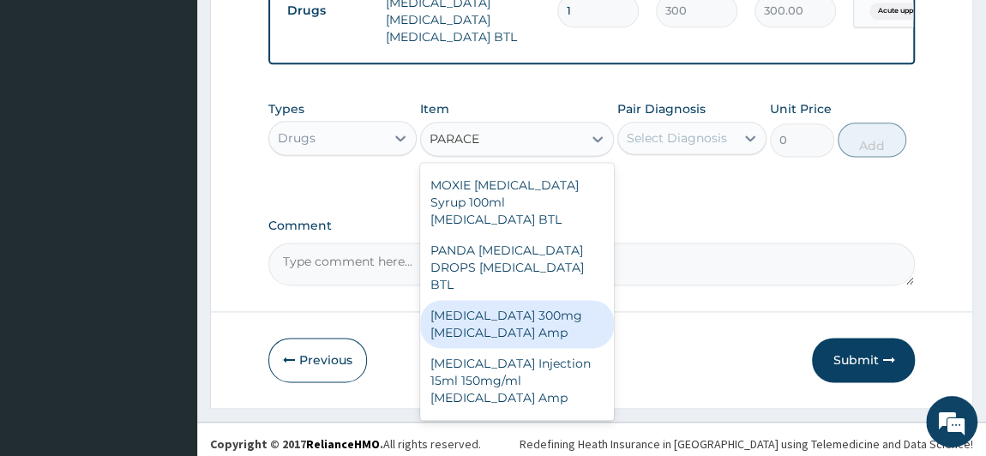
click at [528, 314] on div "[MEDICAL_DATA] 300mg [MEDICAL_DATA] Amp" at bounding box center [517, 324] width 194 height 48
type input "200"
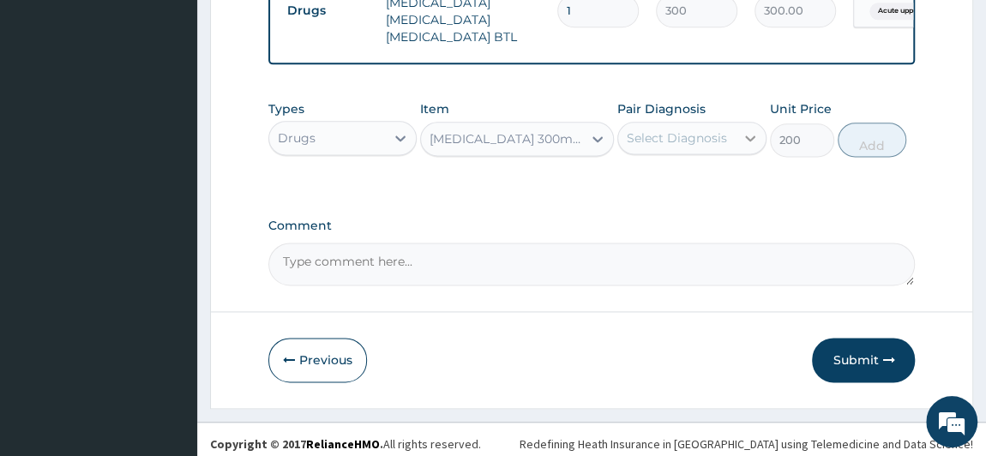
click at [745, 133] on icon at bounding box center [750, 138] width 17 height 17
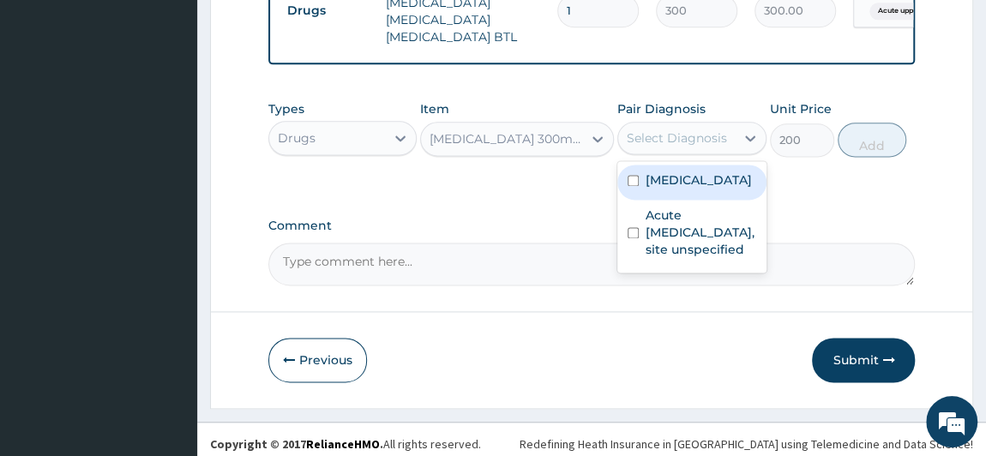
click at [720, 185] on label "[MEDICAL_DATA]" at bounding box center [699, 180] width 106 height 17
checkbox input "true"
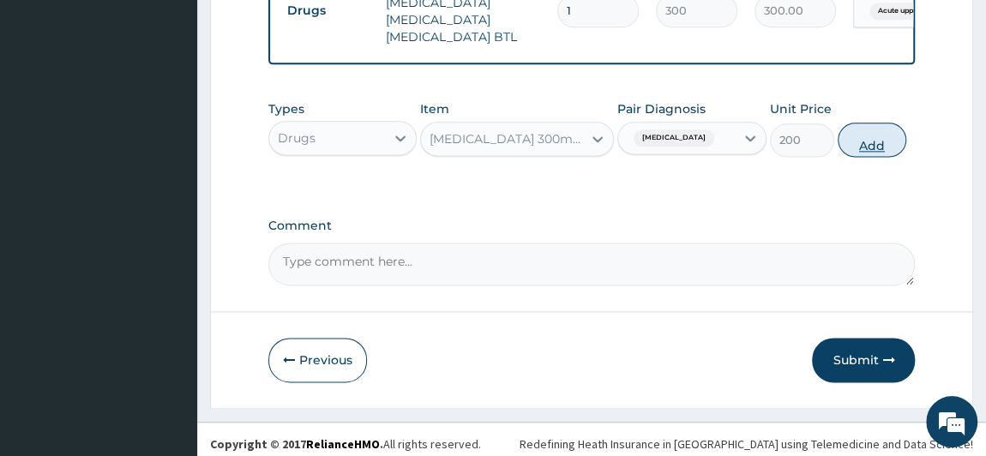
click at [871, 132] on button "Add" at bounding box center [872, 140] width 69 height 34
type input "0"
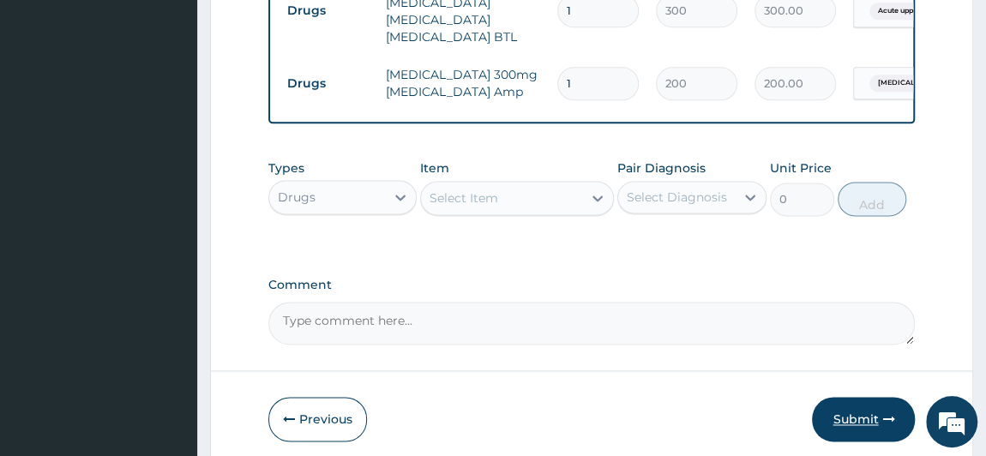
click at [860, 404] on button "Submit" at bounding box center [863, 419] width 103 height 45
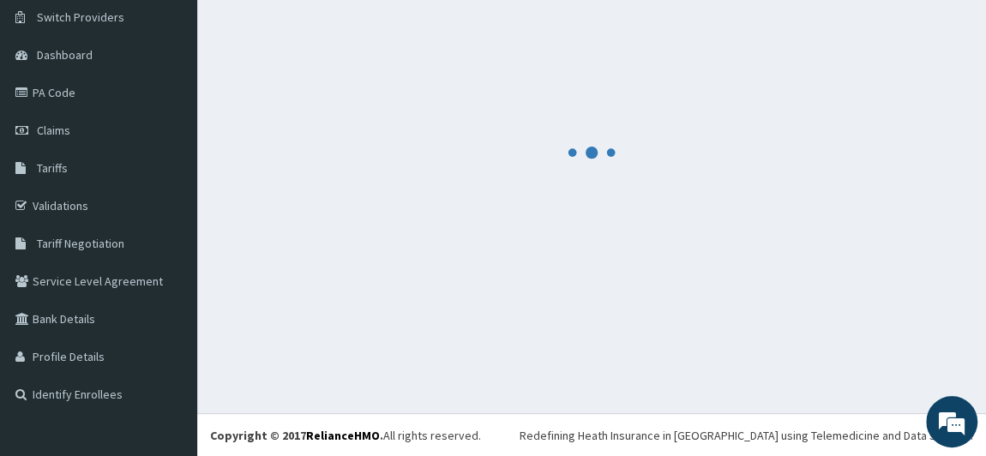
scroll to position [1067, 0]
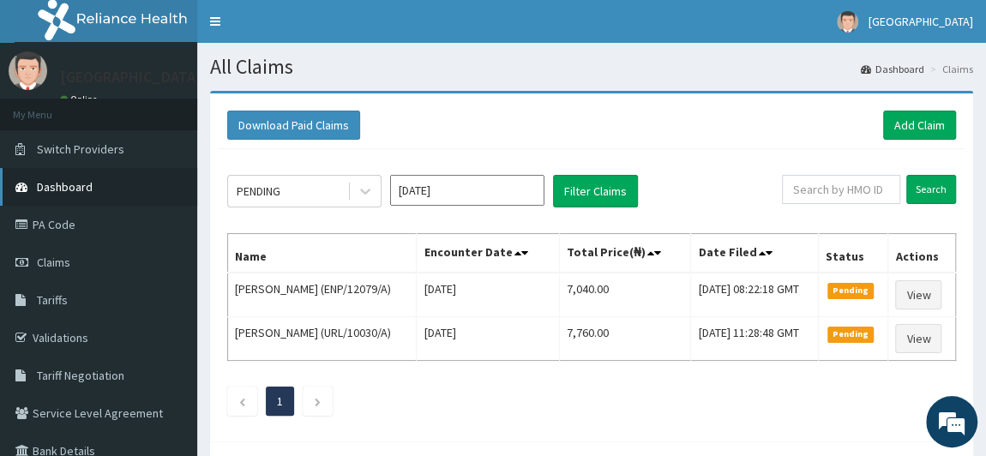
click at [98, 185] on link "Dashboard" at bounding box center [98, 187] width 197 height 38
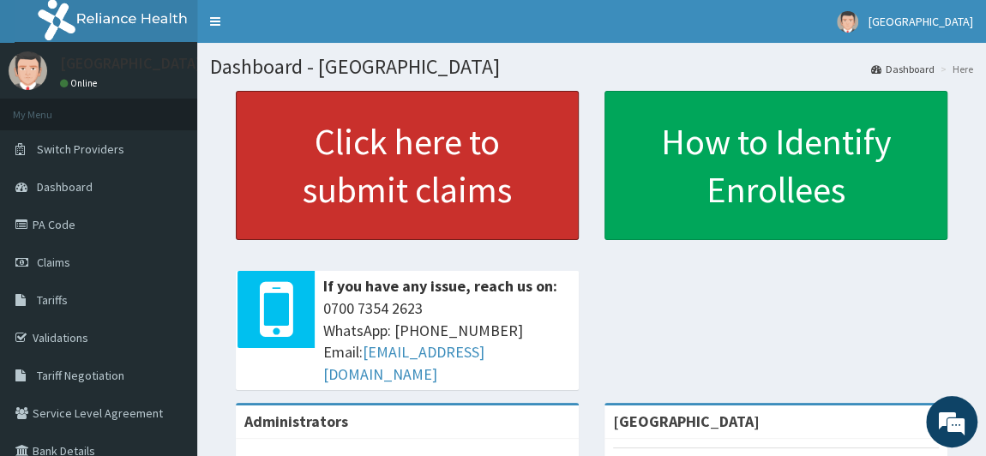
click at [402, 186] on link "Click here to submit claims" at bounding box center [407, 165] width 343 height 149
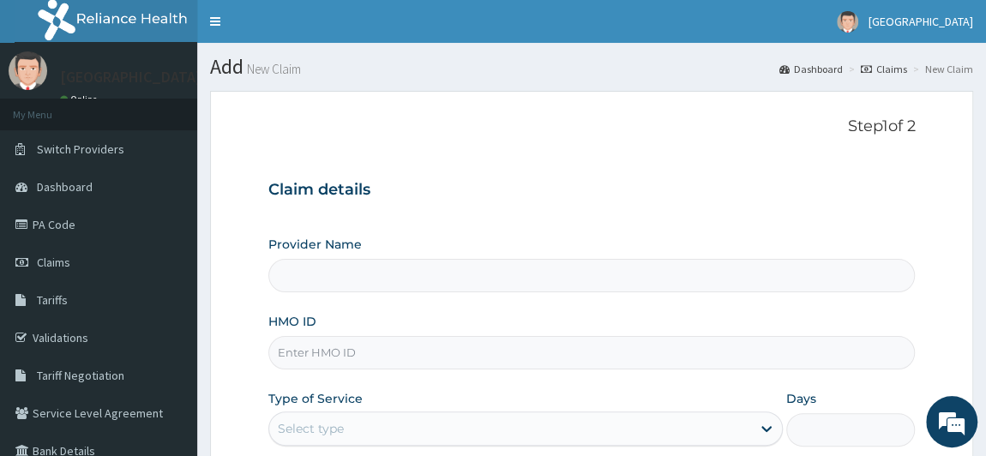
click at [361, 342] on input "HMO ID" at bounding box center [592, 352] width 648 height 33
type input "STT/"
type input "[GEOGRAPHIC_DATA]"
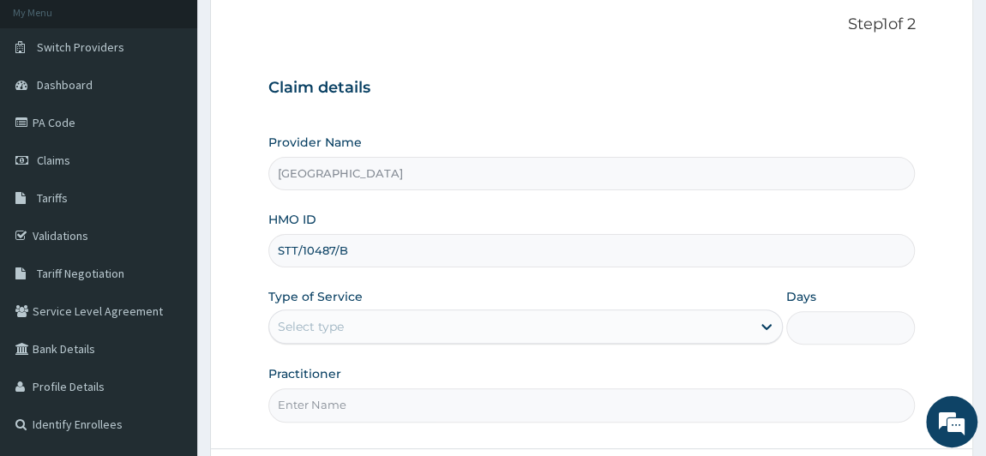
scroll to position [118, 0]
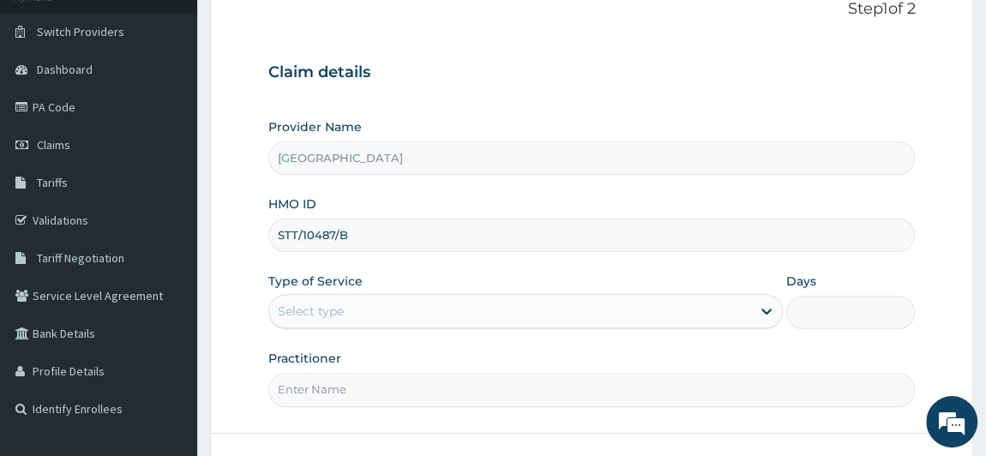
type input "STT/10487/B"
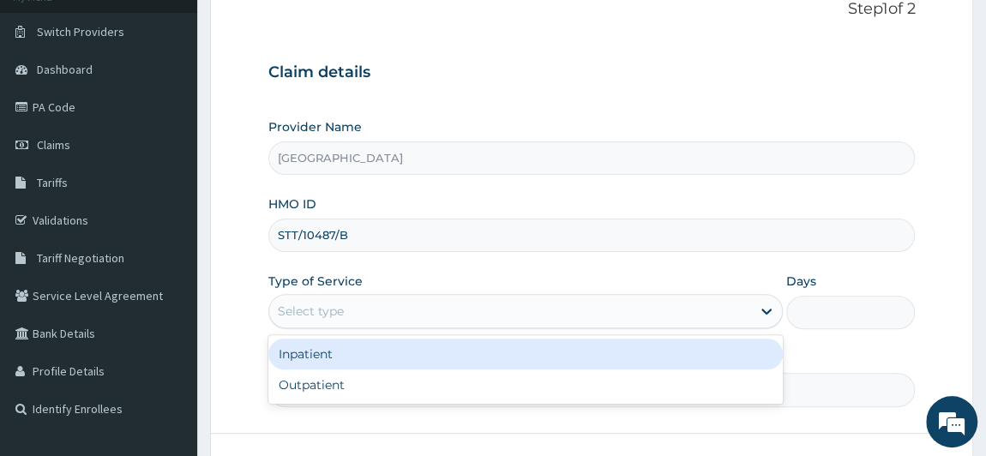
click at [558, 313] on div "Select type" at bounding box center [510, 311] width 483 height 27
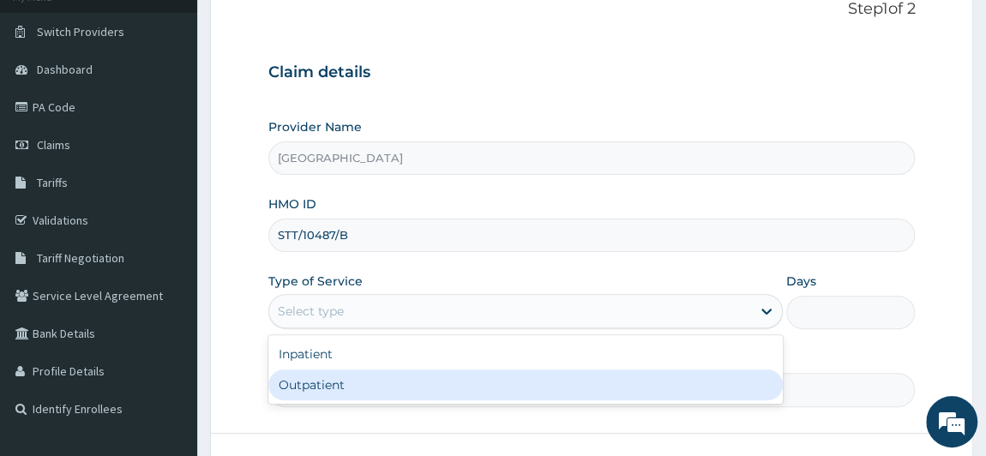
click at [528, 377] on div "Outpatient" at bounding box center [526, 385] width 516 height 31
type input "1"
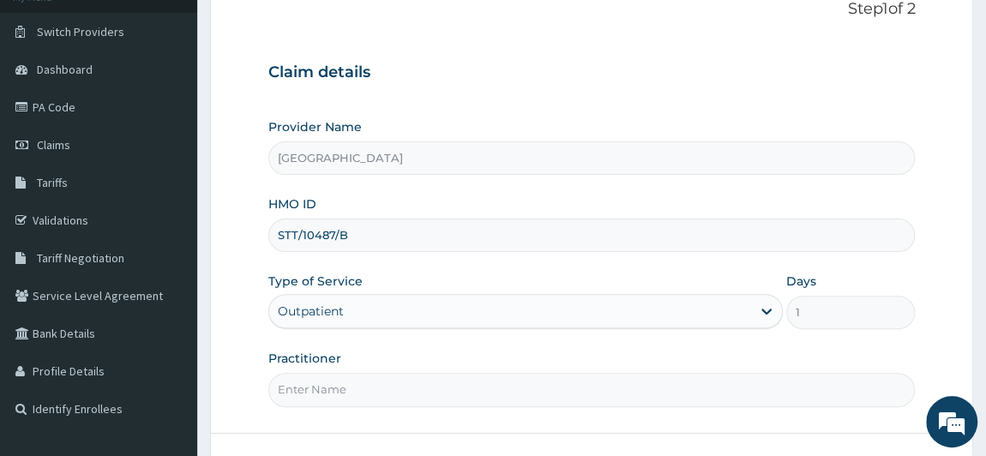
click at [491, 385] on input "Practitioner" at bounding box center [592, 389] width 648 height 33
type input "[PERSON_NAME]"
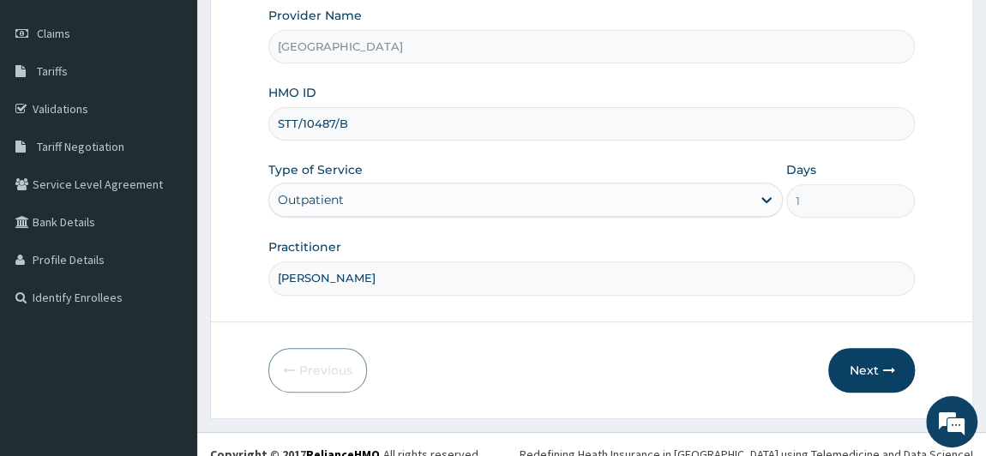
scroll to position [244, 0]
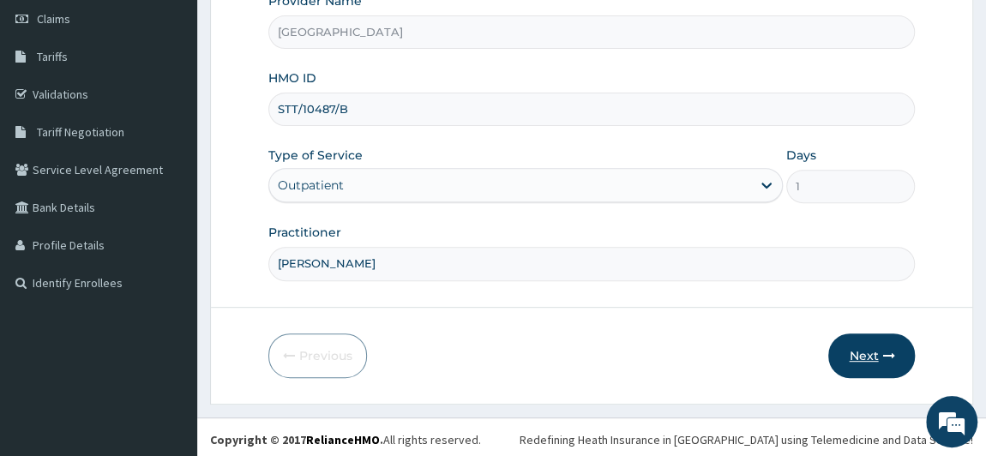
click at [883, 355] on icon "button" at bounding box center [889, 356] width 12 height 12
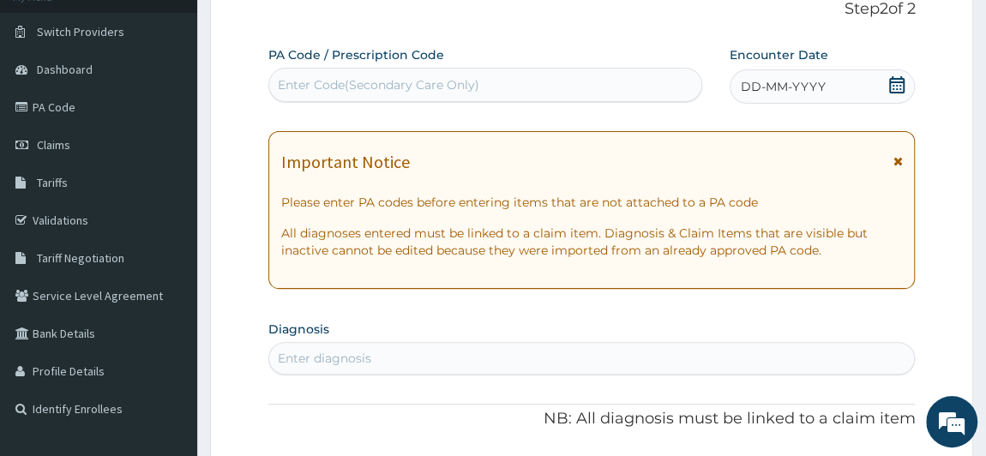
scroll to position [97, 0]
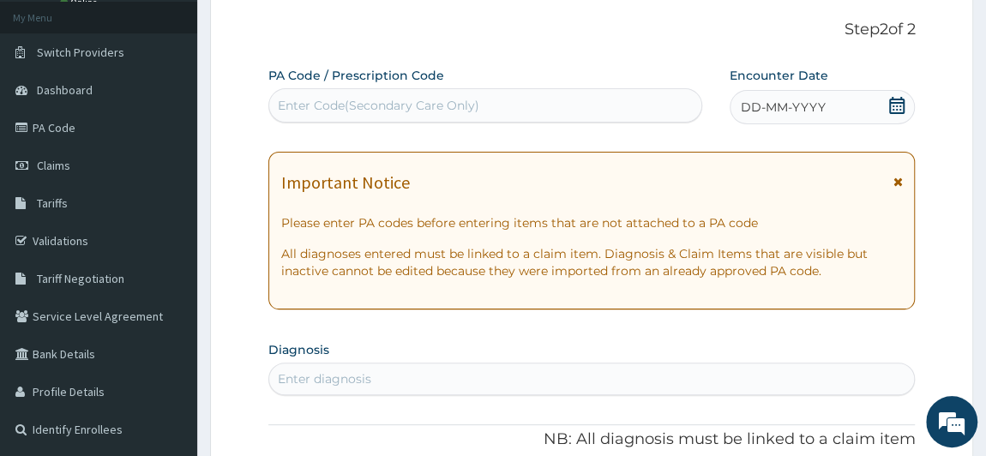
click at [809, 100] on span "DD-MM-YYYY" at bounding box center [783, 107] width 85 height 17
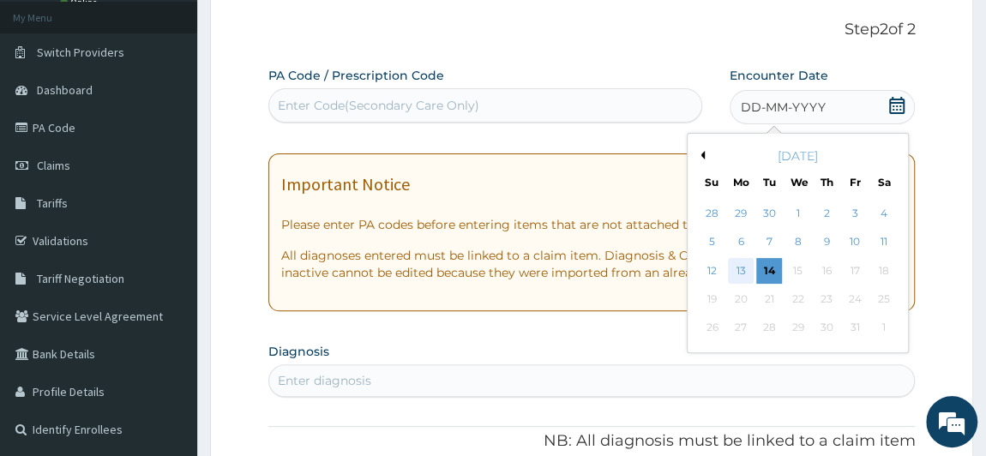
click at [747, 263] on div "13" at bounding box center [741, 271] width 26 height 26
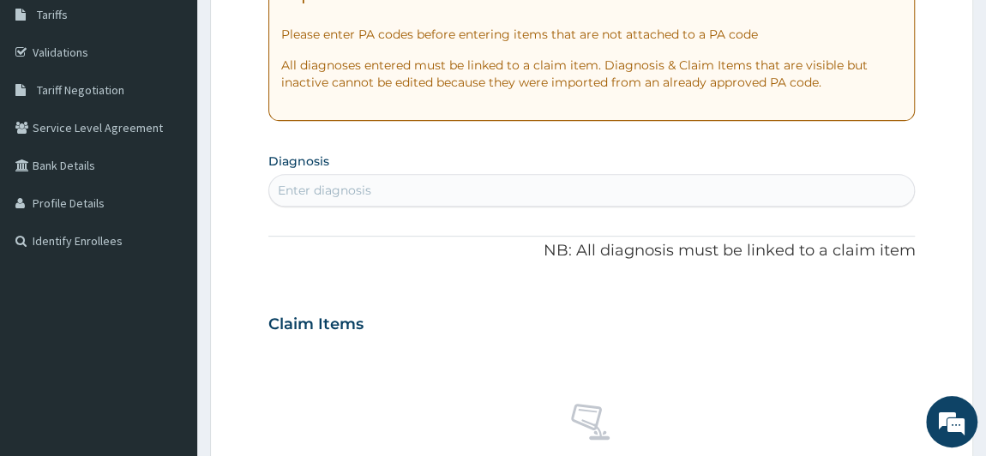
scroll to position [388, 0]
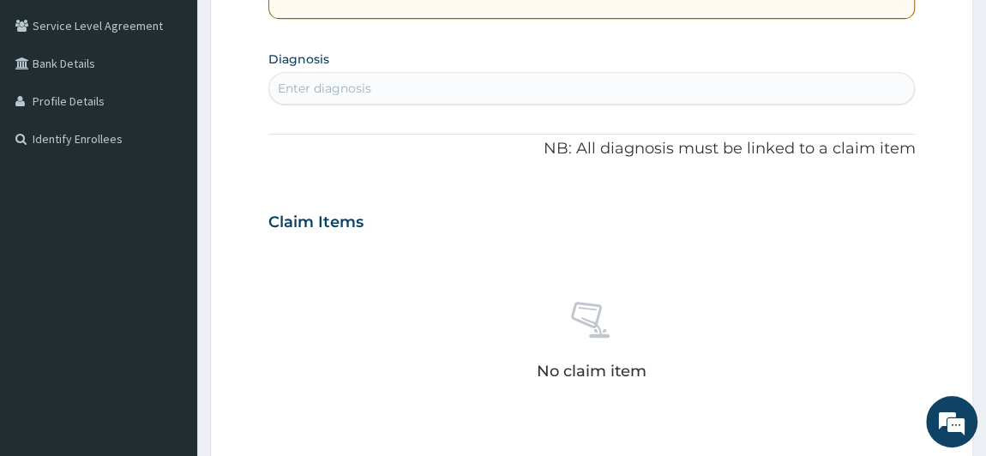
click at [576, 87] on div "Enter diagnosis" at bounding box center [592, 88] width 646 height 27
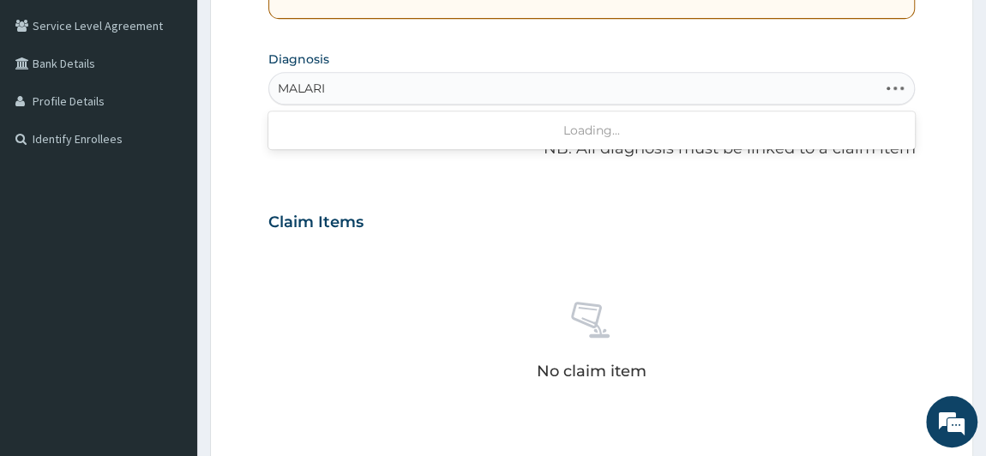
type input "[MEDICAL_DATA]"
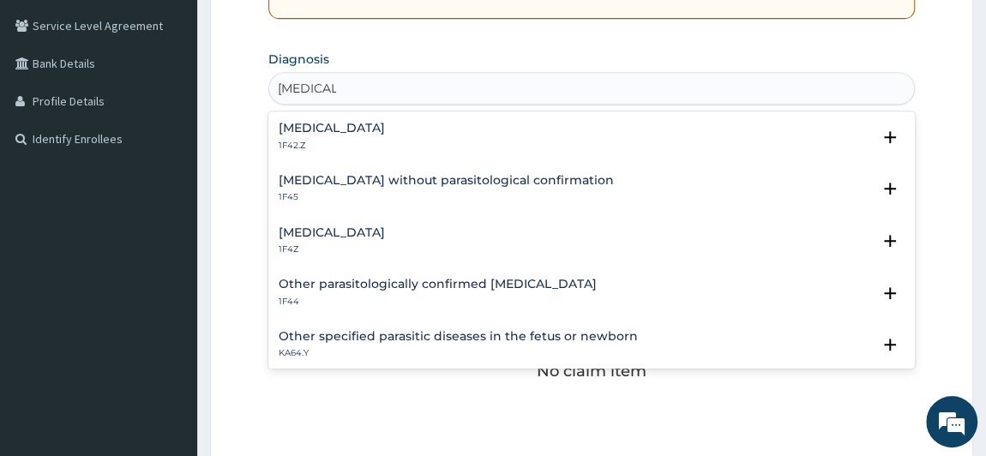
click at [385, 232] on h4 "[MEDICAL_DATA]" at bounding box center [332, 232] width 106 height 13
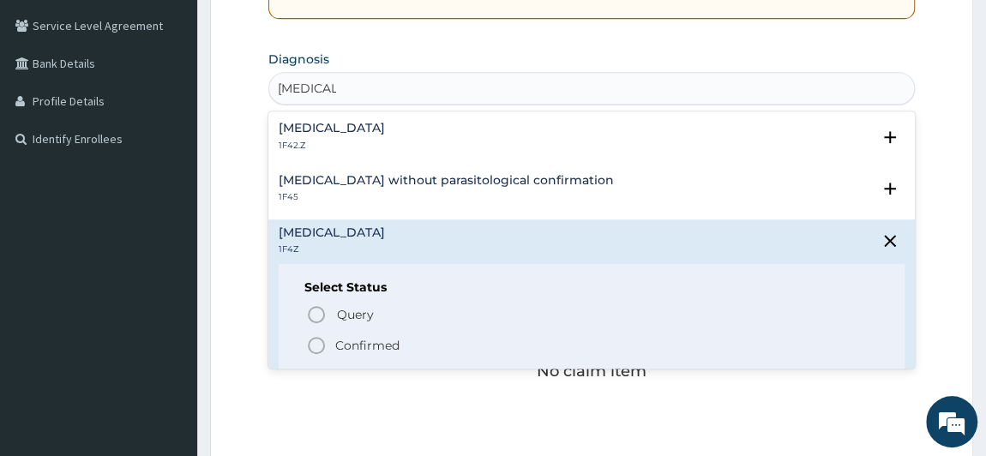
click at [312, 346] on icon "status option filled" at bounding box center [316, 345] width 21 height 21
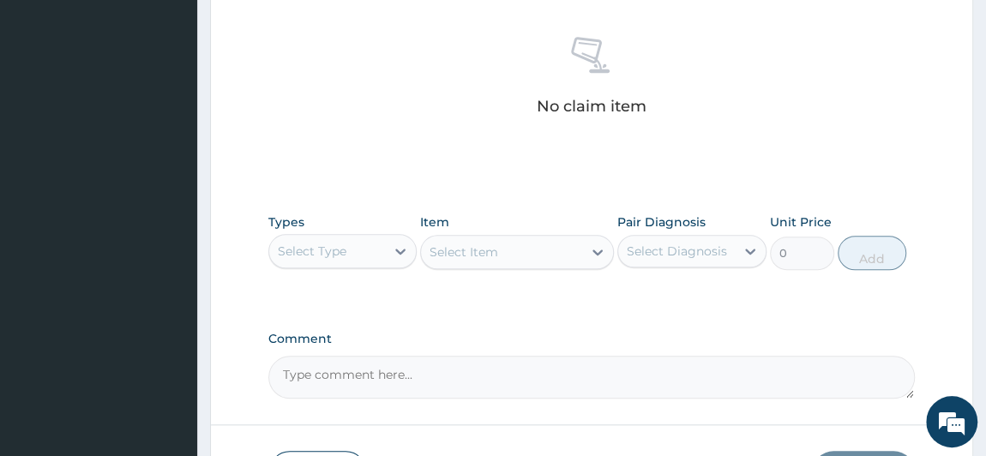
scroll to position [665, 0]
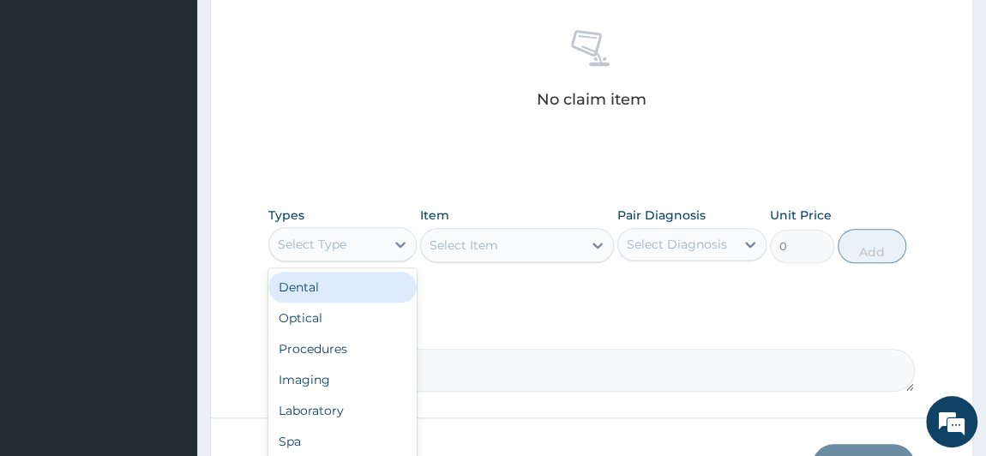
click at [383, 244] on div "Select Type" at bounding box center [327, 244] width 117 height 27
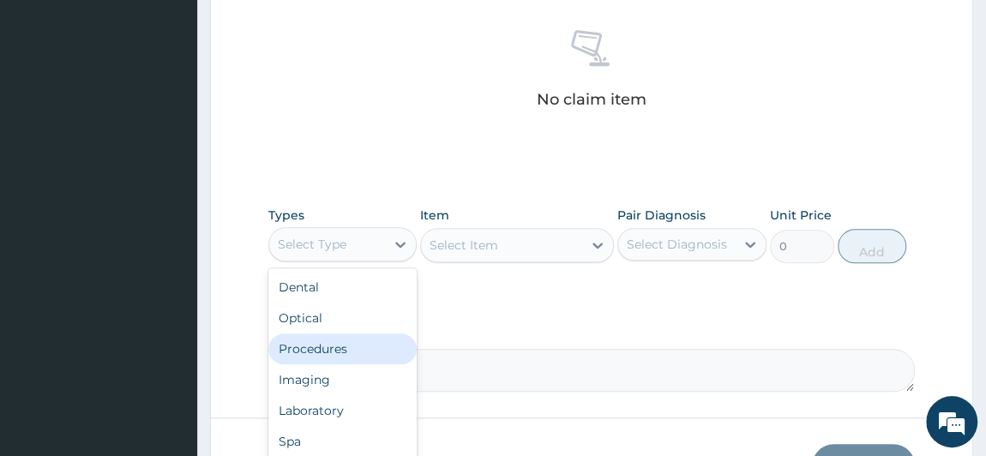
click at [362, 357] on div "Procedures" at bounding box center [342, 349] width 149 height 31
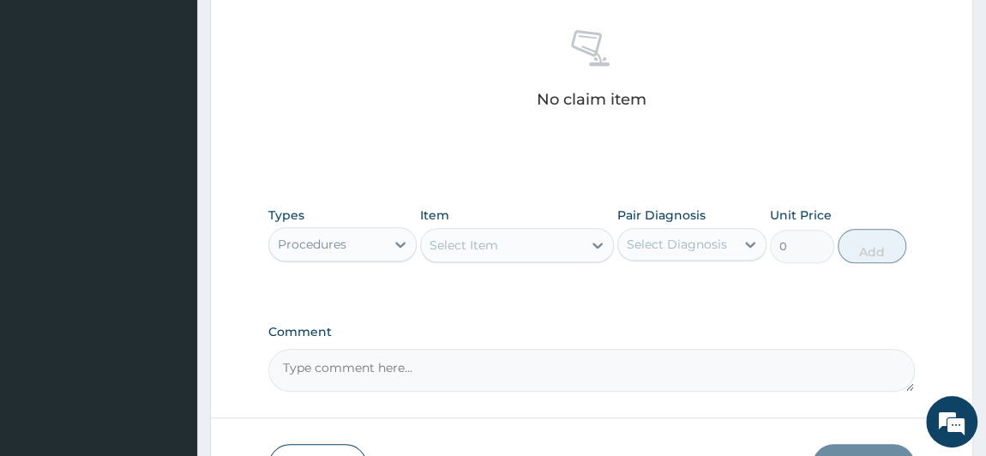
click at [491, 245] on div "Select Item" at bounding box center [464, 245] width 69 height 17
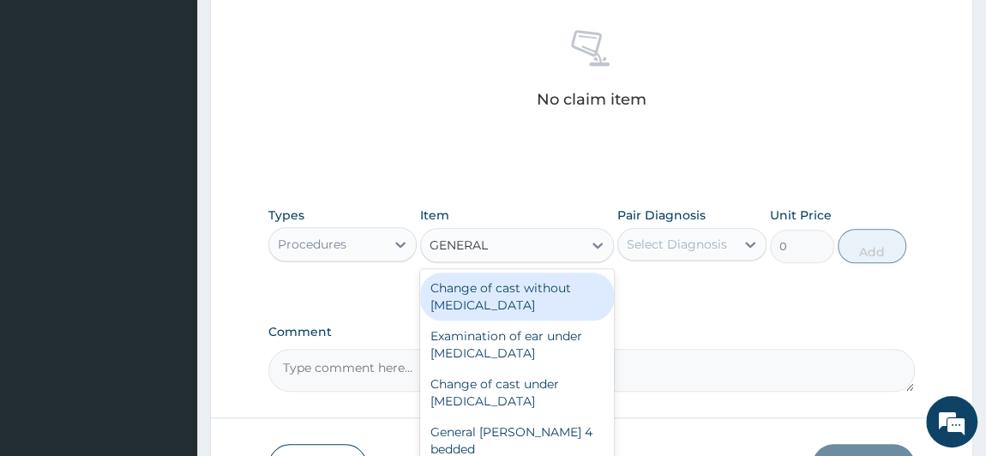
type input "GENERAL P"
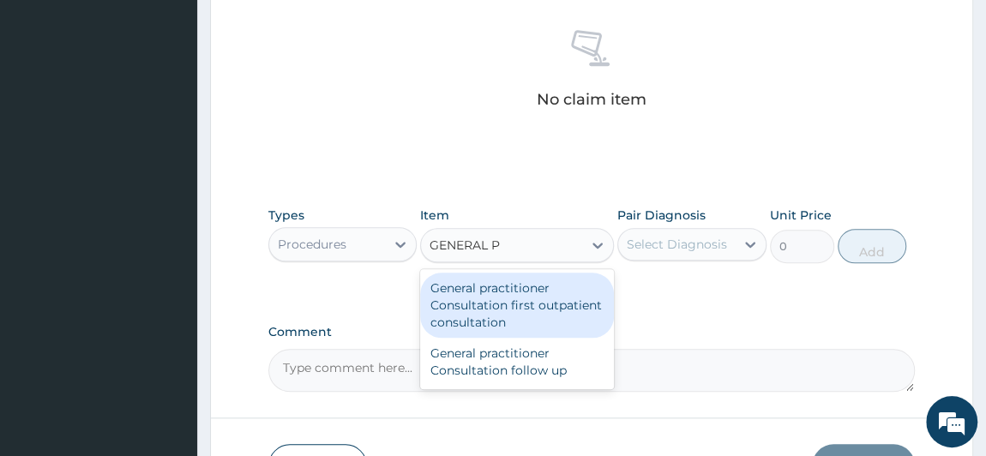
click at [513, 303] on div "General practitioner Consultation first outpatient consultation" at bounding box center [517, 305] width 194 height 65
type input "3000"
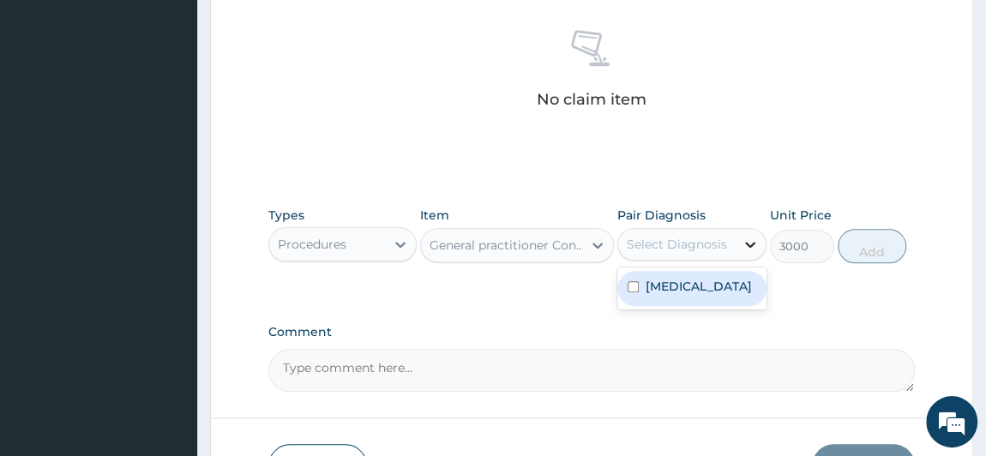
click at [738, 244] on div at bounding box center [750, 244] width 31 height 31
click at [722, 284] on label "[MEDICAL_DATA]" at bounding box center [699, 286] width 106 height 17
checkbox input "true"
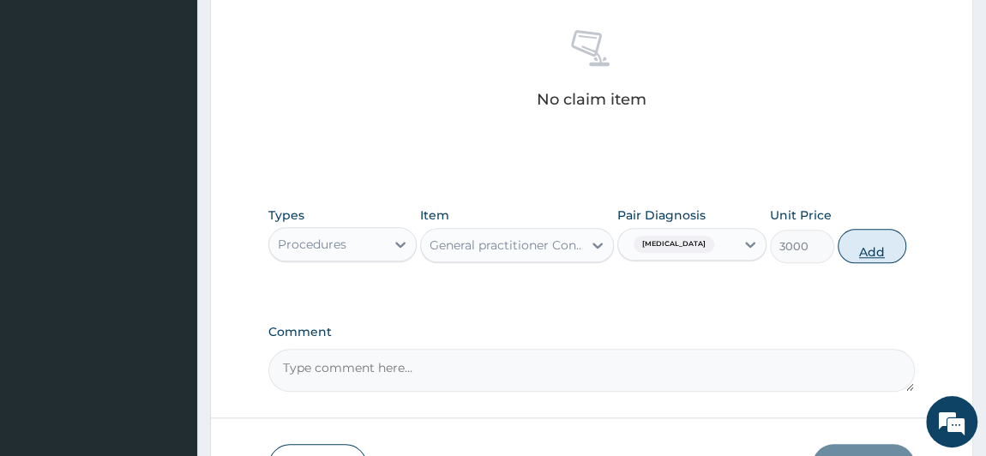
click at [866, 250] on button "Add" at bounding box center [872, 246] width 69 height 34
type input "0"
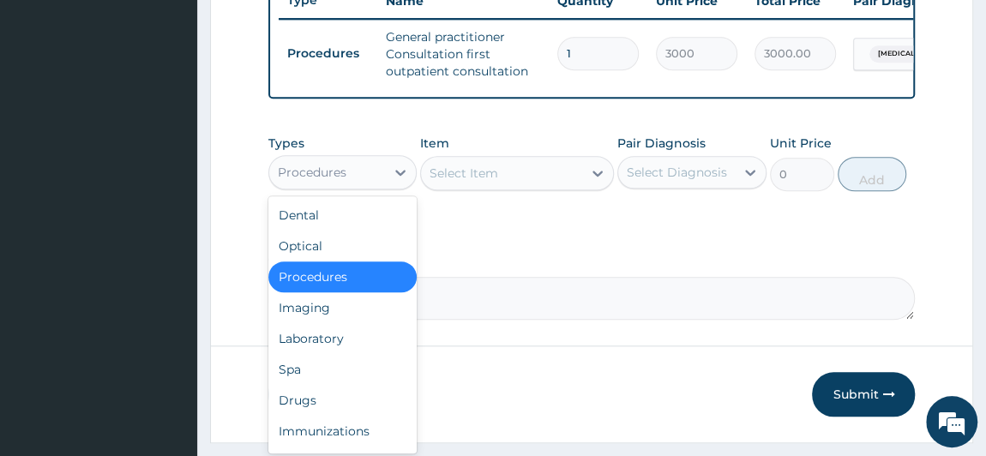
click at [384, 186] on div "Procedures" at bounding box center [327, 172] width 117 height 27
click at [361, 346] on div "Laboratory" at bounding box center [342, 338] width 149 height 31
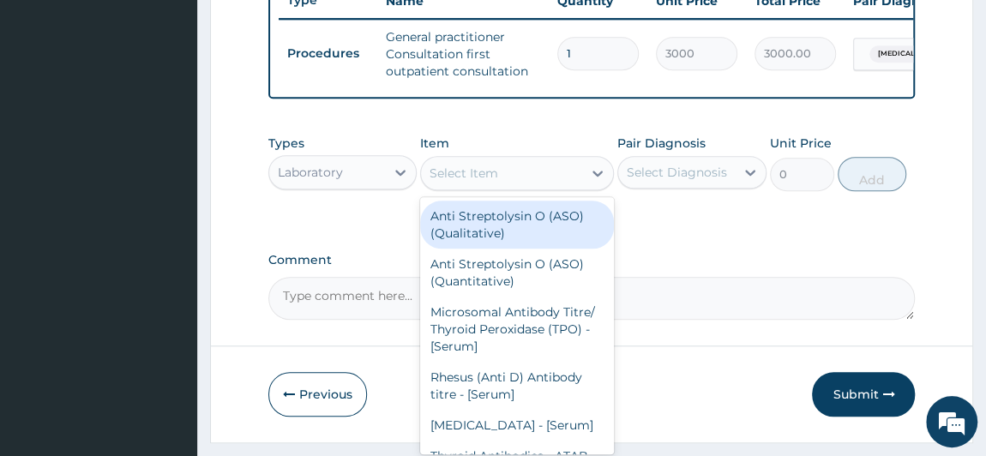
click at [492, 181] on div "Select Item" at bounding box center [464, 173] width 69 height 17
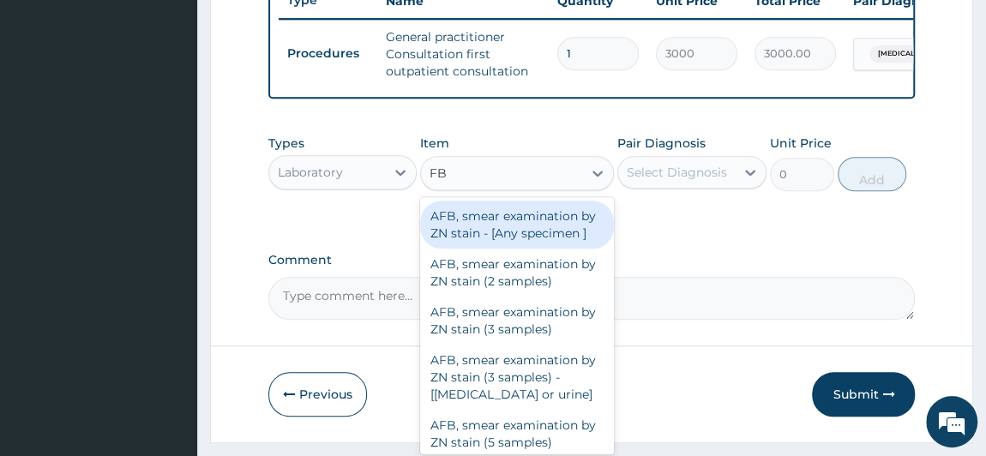
type input "FBC"
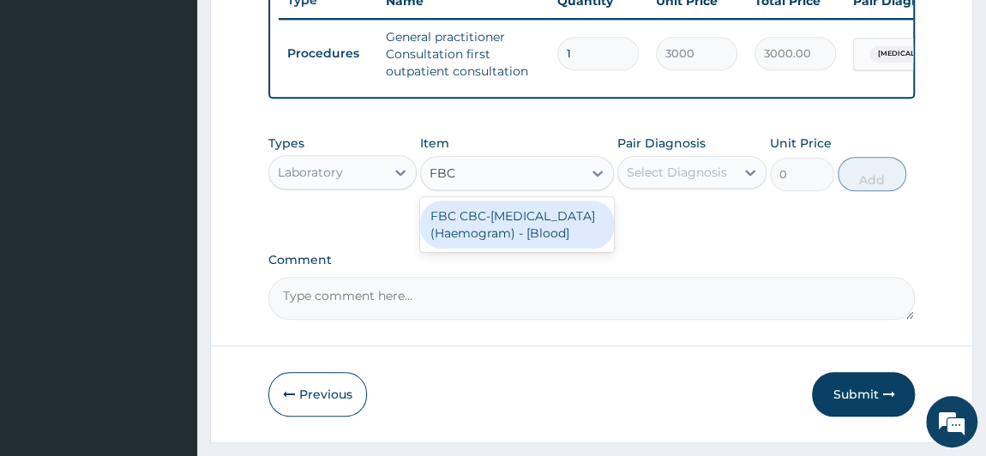
click at [520, 228] on div "FBC CBC-Complete Blood Count (Haemogram) - [Blood]" at bounding box center [517, 225] width 194 height 48
type input "3000"
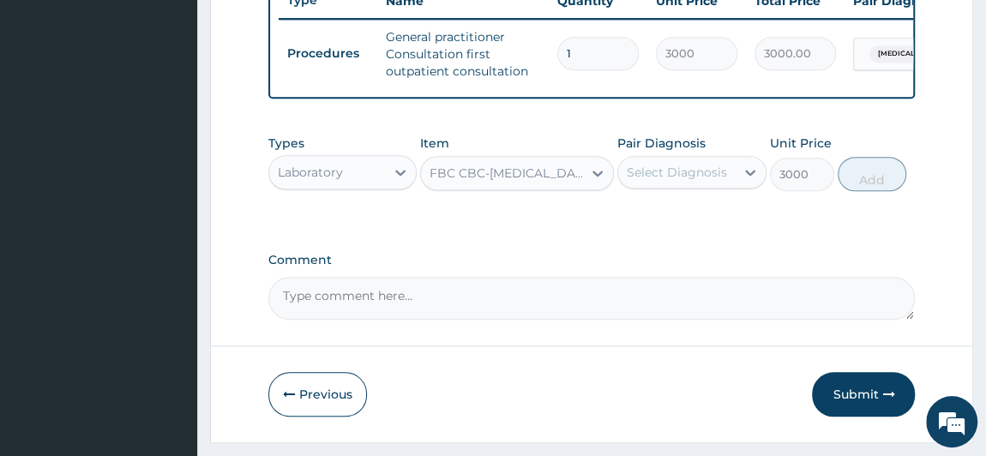
click at [693, 178] on div "Select Diagnosis" at bounding box center [677, 172] width 100 height 17
click at [703, 223] on label "[MEDICAL_DATA]" at bounding box center [699, 214] width 106 height 17
checkbox input "true"
click at [848, 187] on button "Add" at bounding box center [872, 174] width 69 height 34
type input "0"
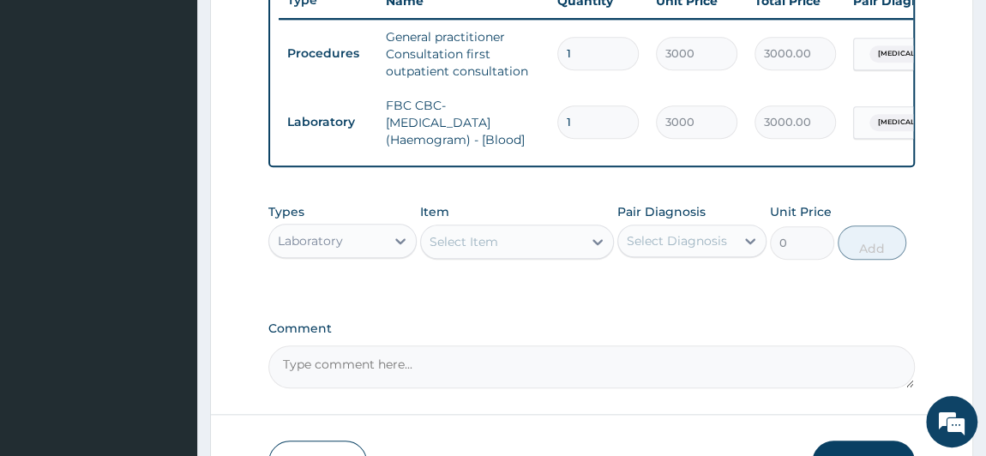
click at [502, 256] on div "Select Item" at bounding box center [501, 241] width 161 height 27
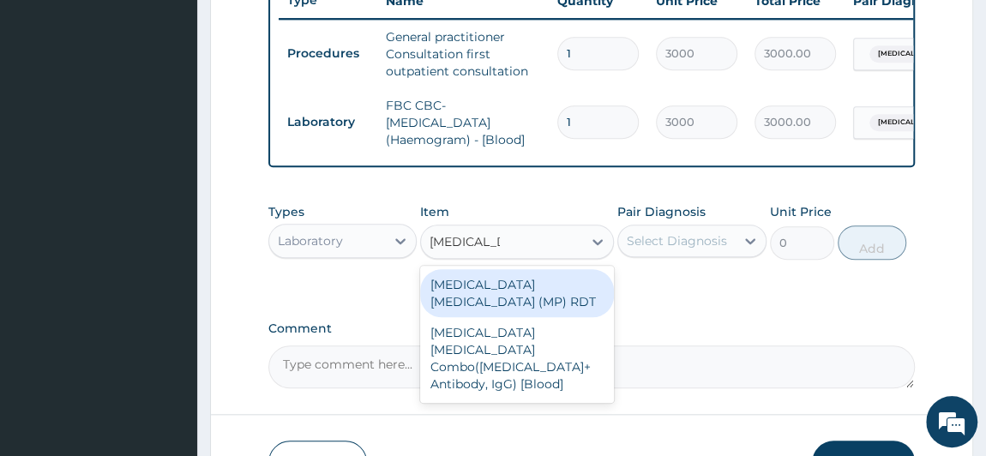
type input "MALARIA PA"
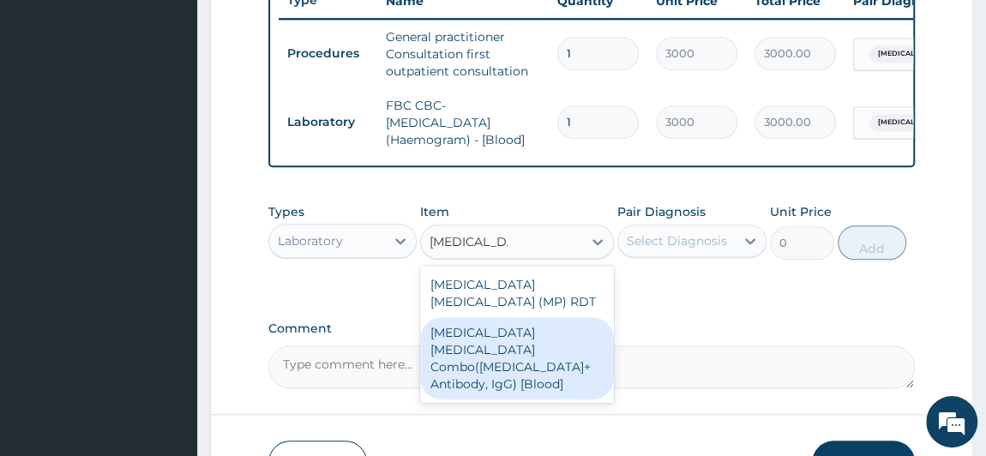
click at [505, 348] on div "Malaria Parasite Combo(Blood Film+ Antibody, IgG) [Blood]" at bounding box center [517, 358] width 194 height 82
type input "2000"
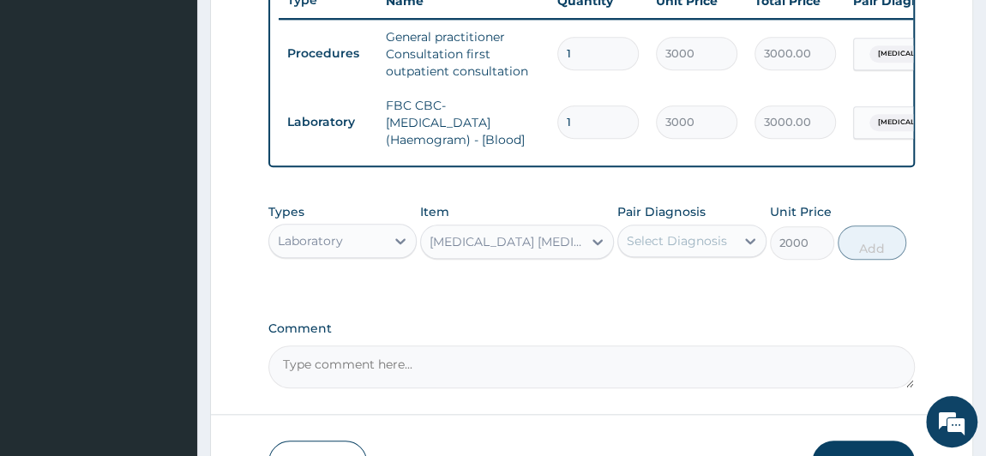
click at [567, 250] on div "Malaria Parasite Combo(Blood Film+ Antibody, IgG) [Blood]" at bounding box center [507, 241] width 154 height 17
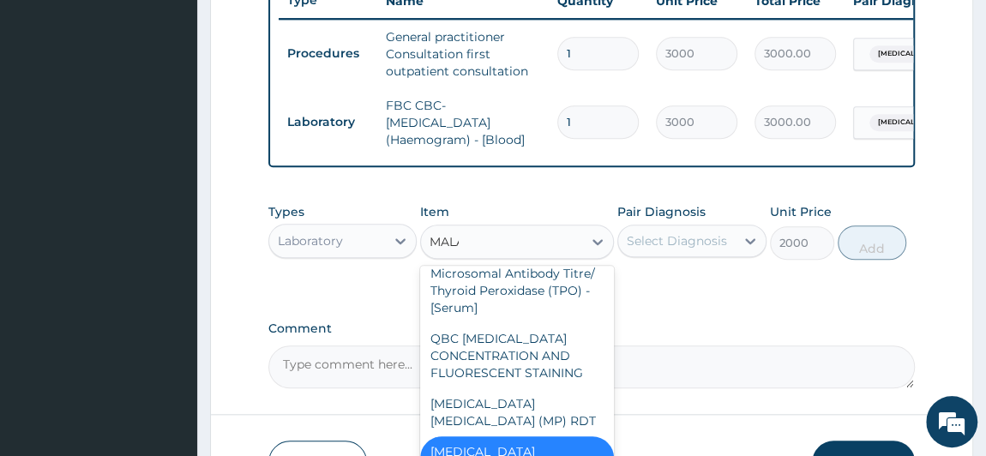
scroll to position [0, 0]
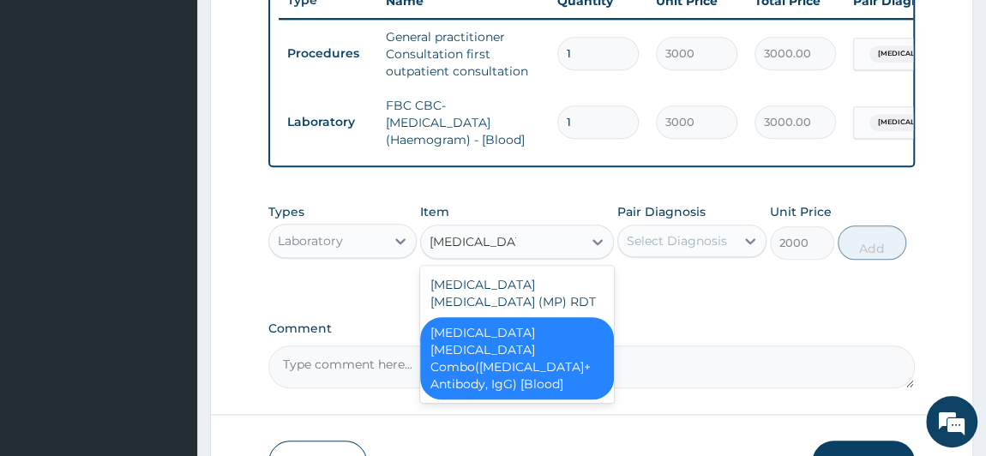
type input "MALARIA PARA"
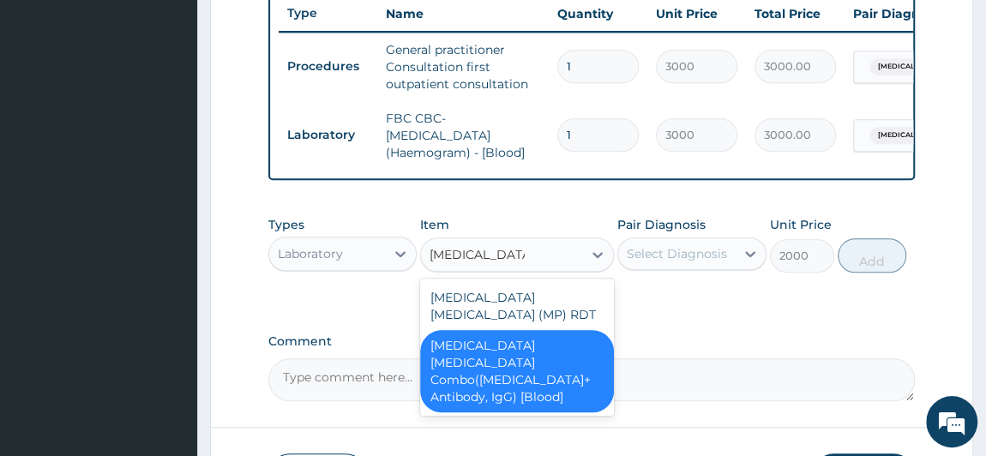
scroll to position [650, 0]
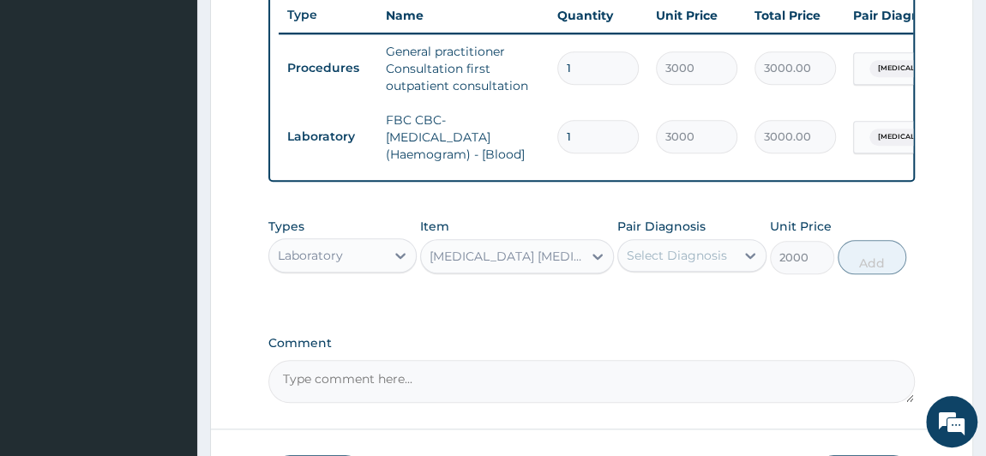
click at [571, 266] on div "Malaria Parasite Combo(Blood Film+ Antibody, IgG) [Blood]" at bounding box center [501, 256] width 161 height 27
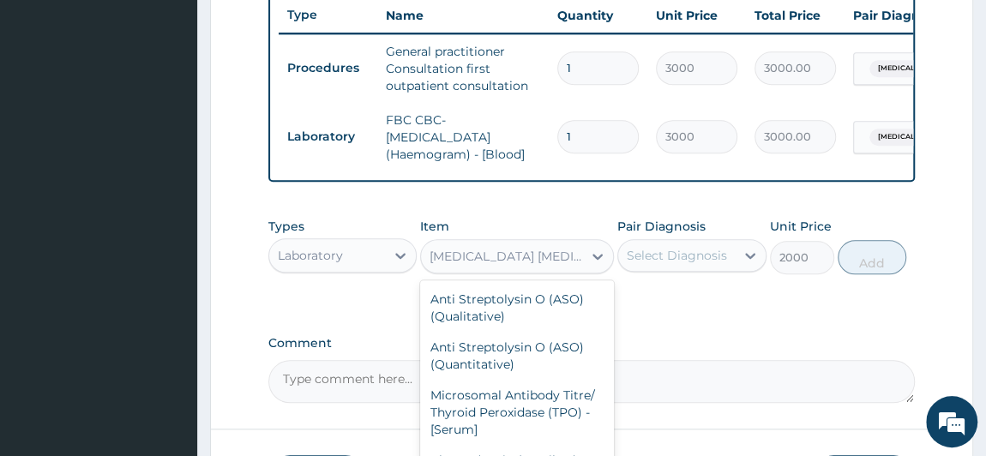
click at [571, 265] on div "Malaria Parasite Combo(Blood Film+ Antibody, IgG) [Blood]" at bounding box center [507, 256] width 154 height 17
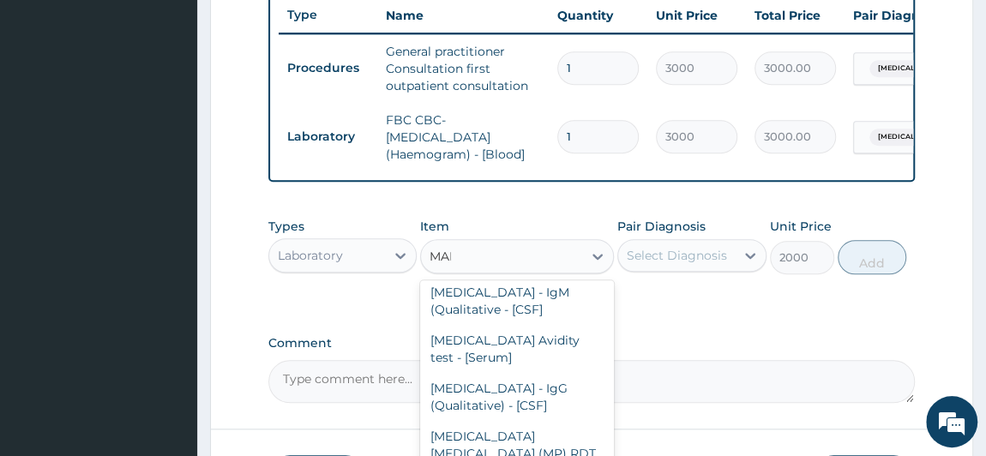
scroll to position [11, 0]
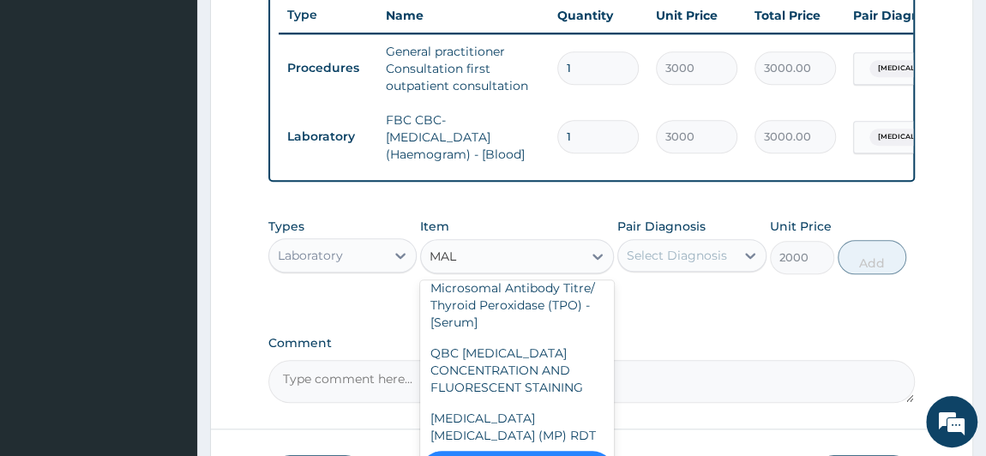
type input "MALA"
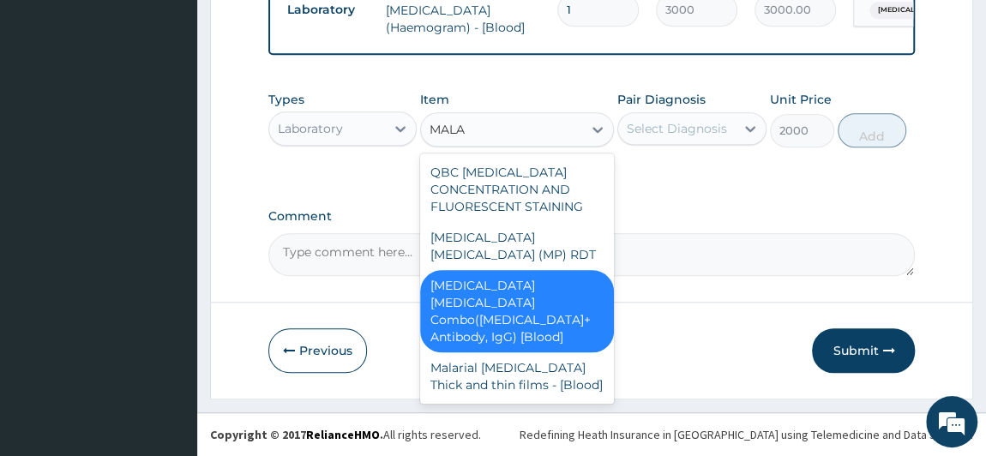
scroll to position [785, 0]
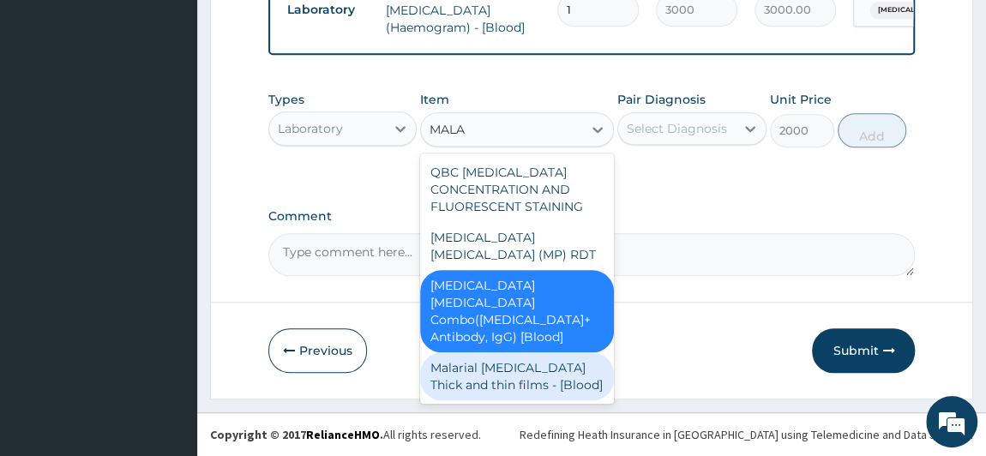
click at [540, 363] on div "Malarial Parasite Thick and thin films - [Blood]" at bounding box center [517, 377] width 194 height 48
type input "1500"
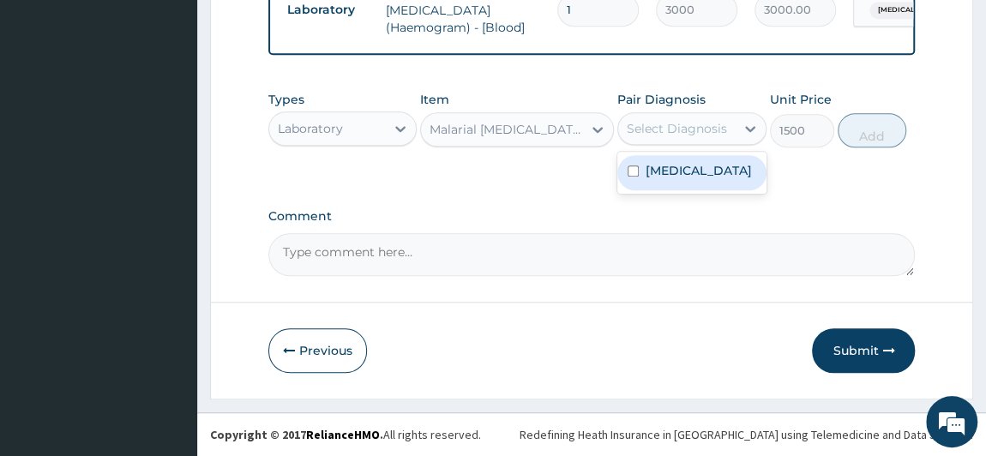
click at [719, 122] on div "Select Diagnosis" at bounding box center [677, 128] width 100 height 17
click at [700, 179] on label "[MEDICAL_DATA]" at bounding box center [699, 170] width 106 height 17
checkbox input "true"
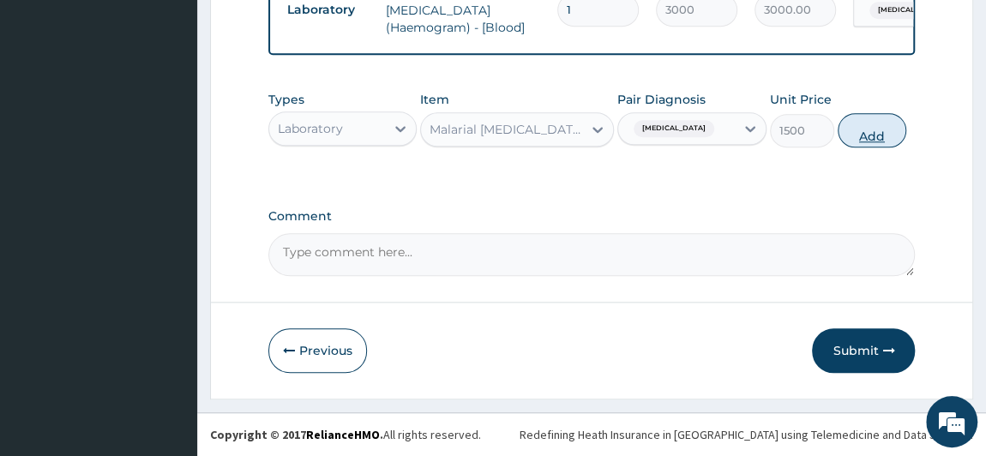
click at [846, 142] on button "Add" at bounding box center [872, 130] width 69 height 34
type input "0"
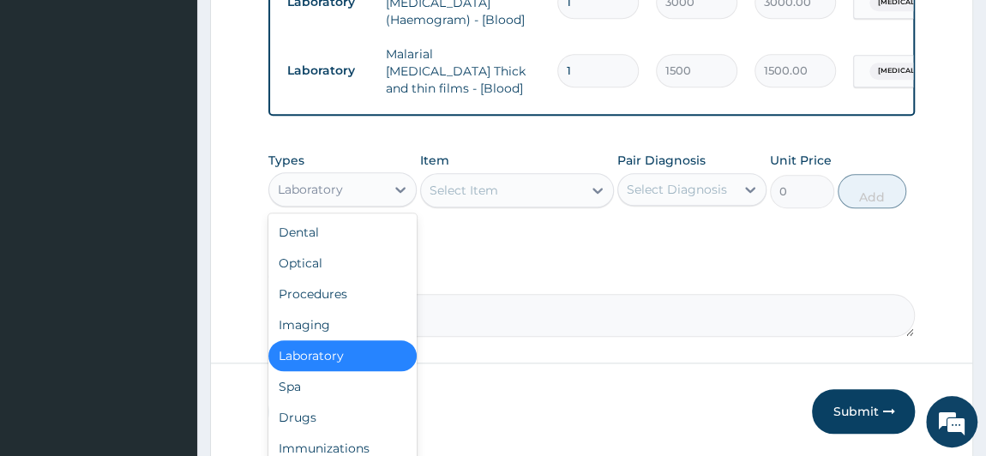
click at [356, 202] on div "Laboratory" at bounding box center [342, 189] width 149 height 34
click at [364, 406] on div "Drugs" at bounding box center [342, 417] width 149 height 31
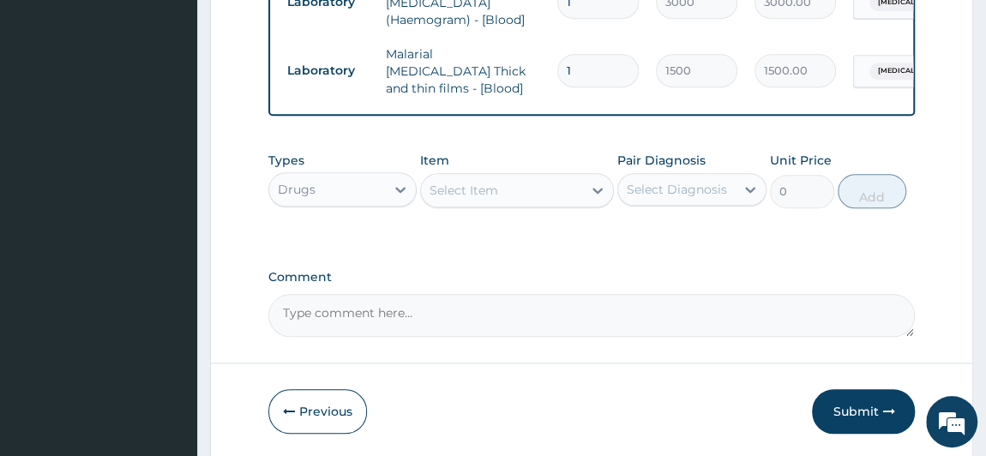
click at [484, 200] on div "Select Item" at bounding box center [501, 190] width 161 height 27
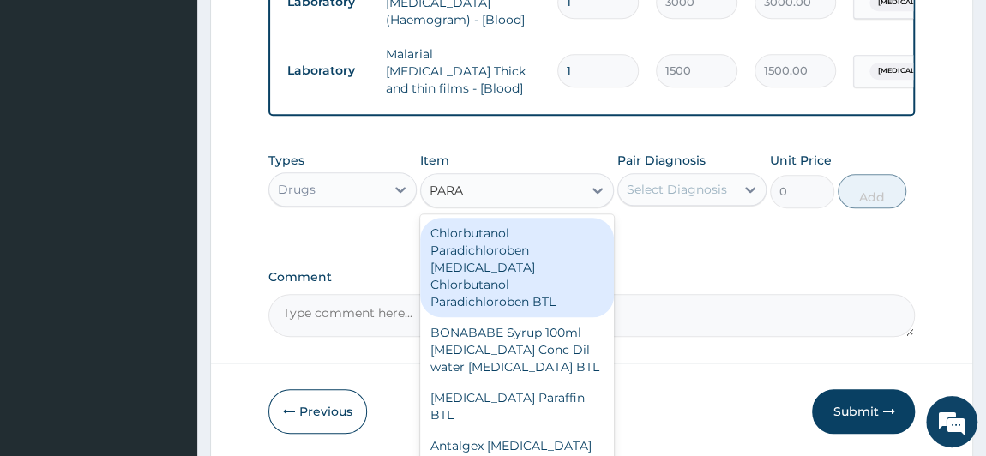
type input "PARAC"
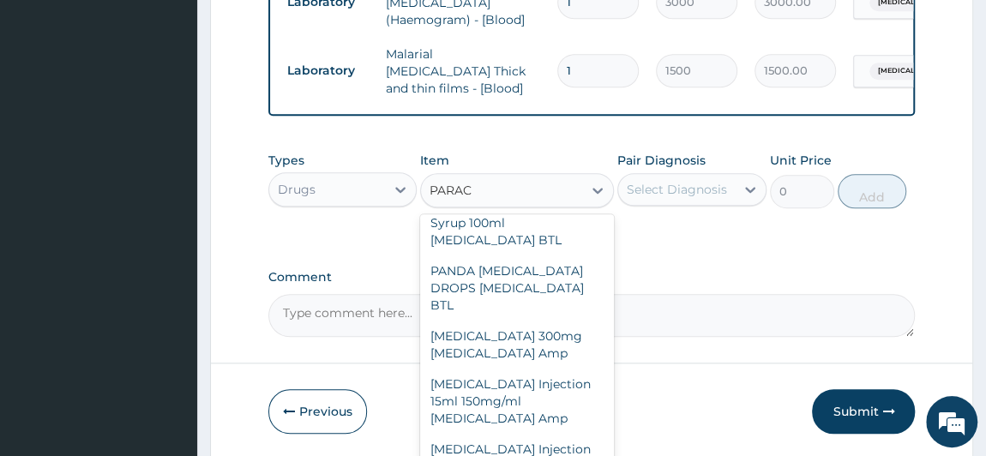
scroll to position [715, 0]
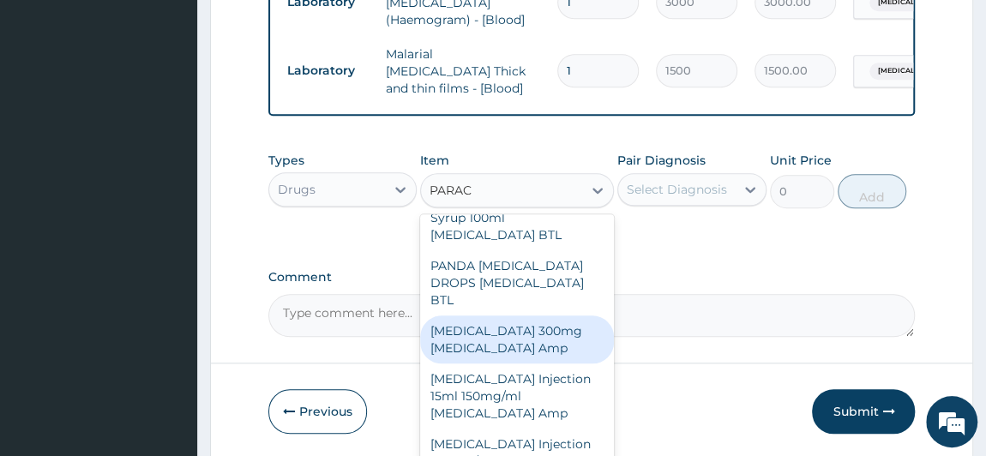
click at [550, 351] on div "[MEDICAL_DATA] 300mg [MEDICAL_DATA] Amp" at bounding box center [517, 340] width 194 height 48
type input "200"
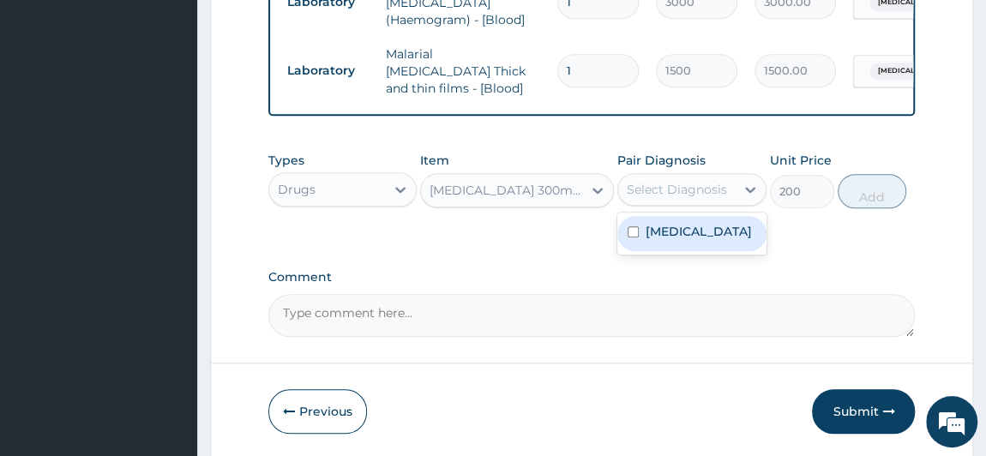
click at [733, 183] on div "Select Diagnosis" at bounding box center [676, 189] width 117 height 27
click at [706, 240] on label "[MEDICAL_DATA]" at bounding box center [699, 231] width 106 height 17
checkbox input "true"
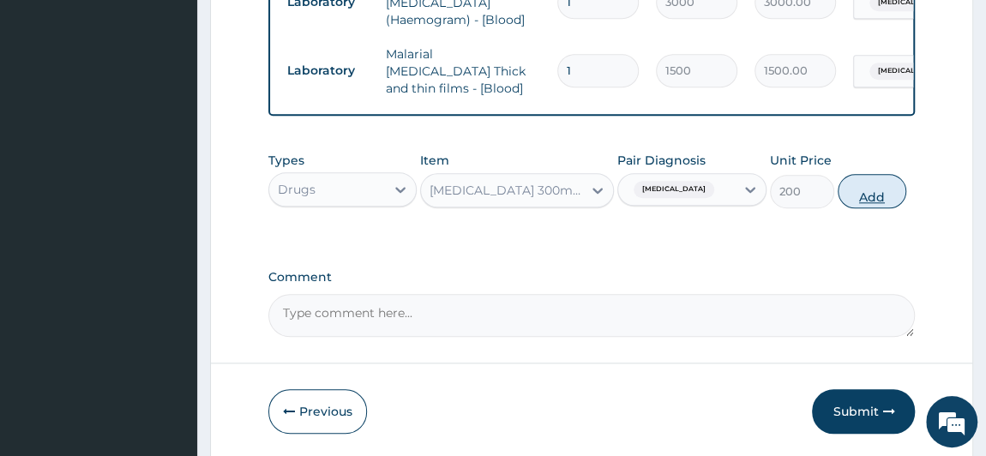
click at [854, 188] on button "Add" at bounding box center [872, 191] width 69 height 34
type input "0"
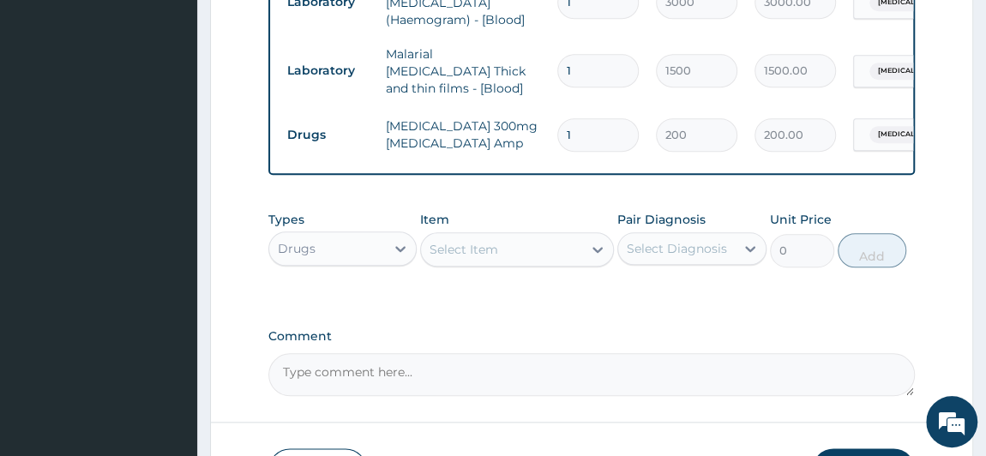
click at [486, 240] on div "Select Item" at bounding box center [501, 249] width 161 height 27
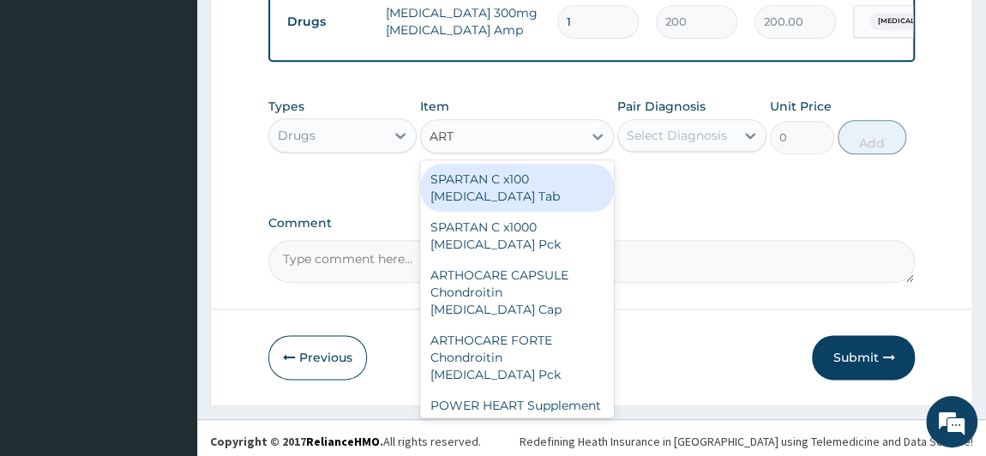
scroll to position [904, 0]
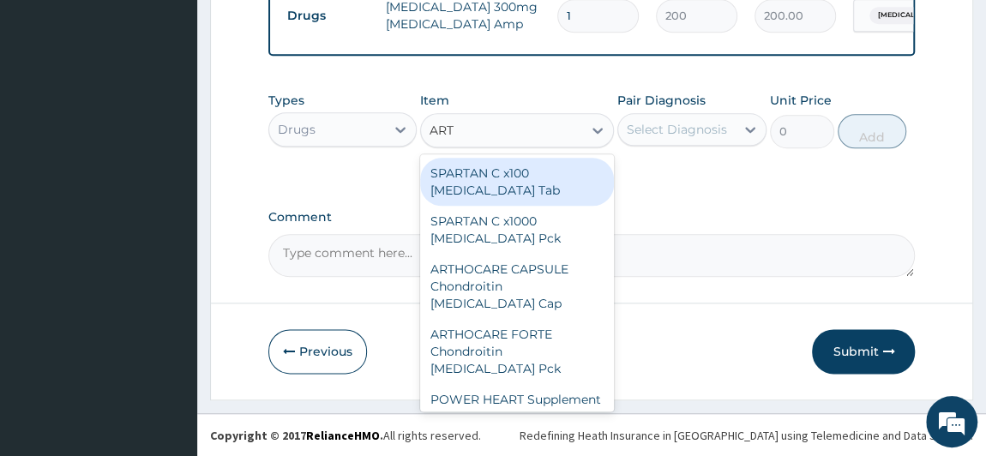
type input "ARTE"
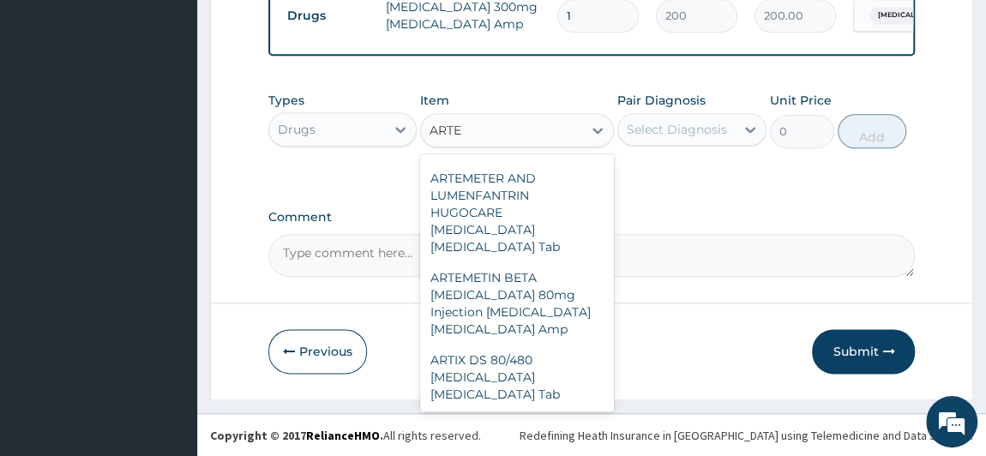
scroll to position [1378, 0]
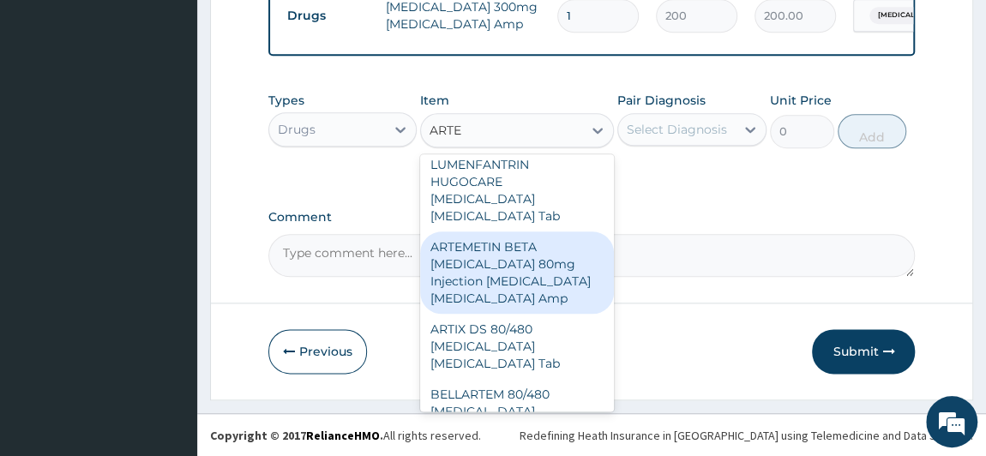
click at [516, 232] on div "ARTEMETIN BETA [MEDICAL_DATA] 80mg Injection [MEDICAL_DATA] [MEDICAL_DATA] Amp" at bounding box center [517, 273] width 194 height 82
type input "250"
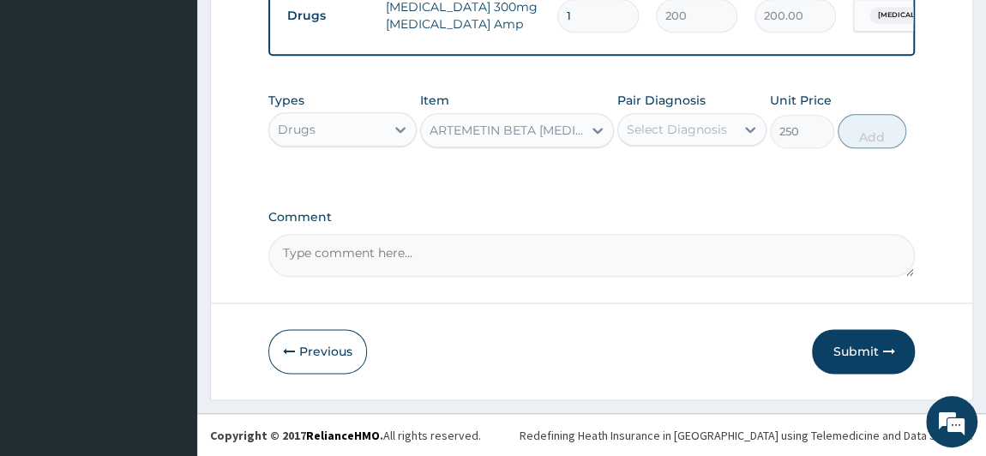
click at [713, 136] on div "Select Diagnosis" at bounding box center [677, 129] width 100 height 17
click at [697, 180] on label "[MEDICAL_DATA]" at bounding box center [699, 171] width 106 height 17
checkbox input "true"
click at [854, 132] on button "Add" at bounding box center [872, 131] width 69 height 34
type input "0"
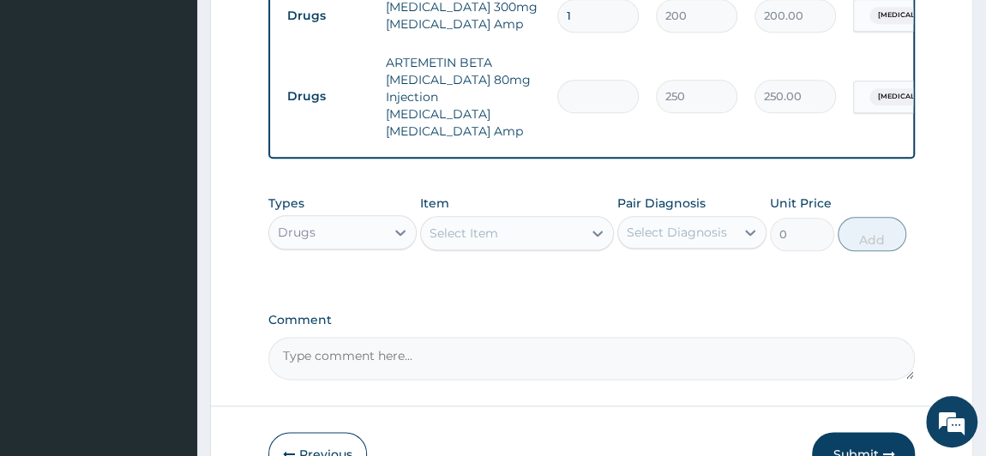
type input "0.00"
type input "3"
type input "750.00"
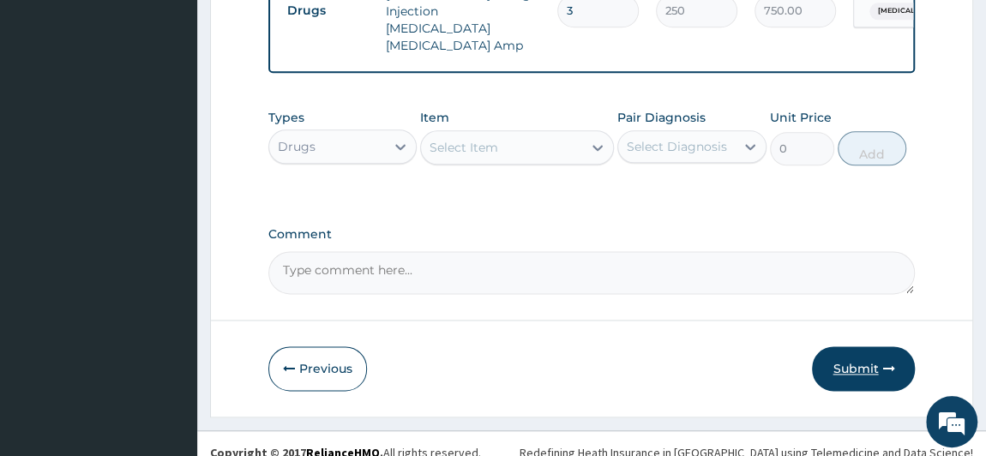
type input "3"
click at [881, 351] on button "Submit" at bounding box center [863, 369] width 103 height 45
